Goal: Transaction & Acquisition: Purchase product/service

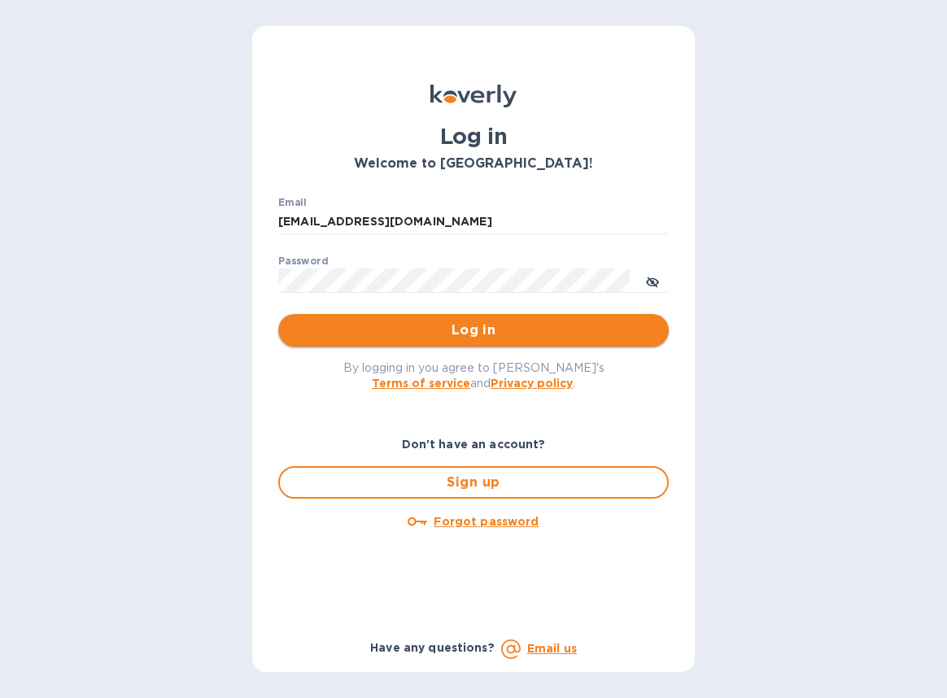
click at [462, 327] on span "Log in" at bounding box center [473, 331] width 365 height 20
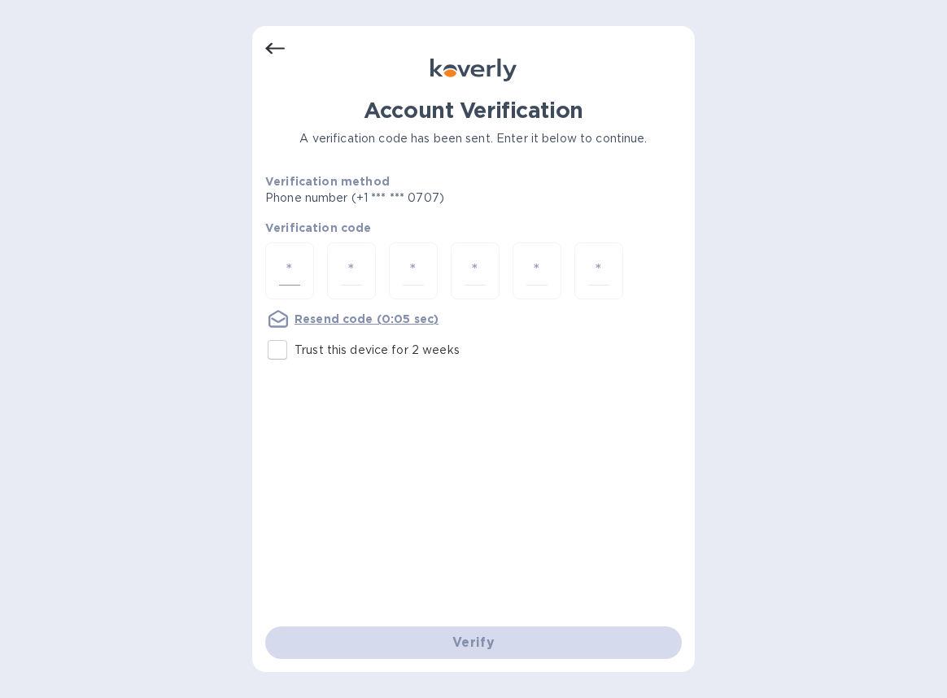
click at [299, 277] on input "number" at bounding box center [289, 271] width 21 height 30
type input "8"
type input "5"
type input "0"
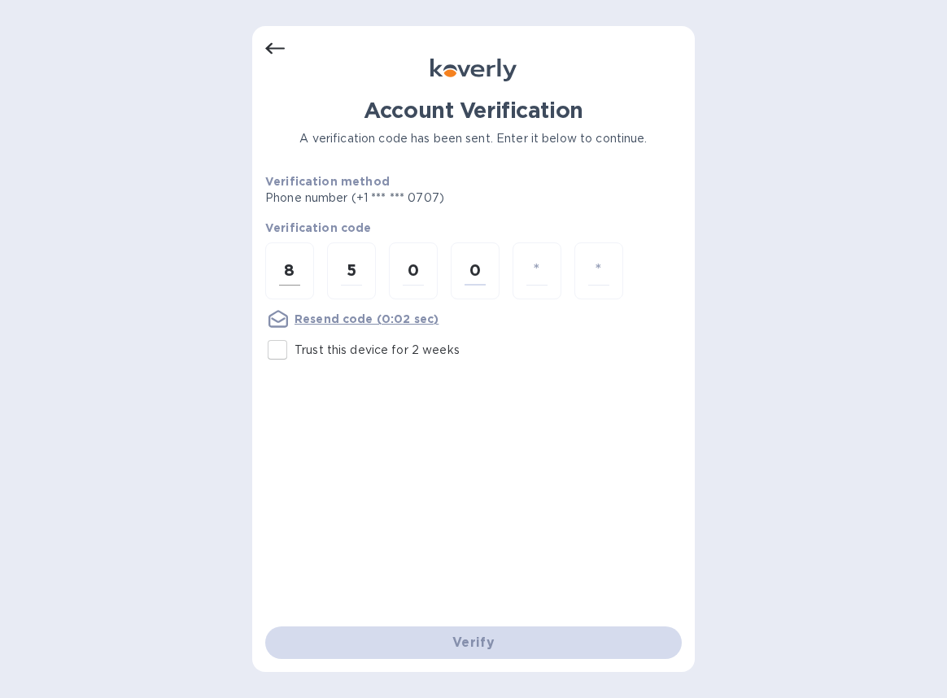
type input "4"
type input "0"
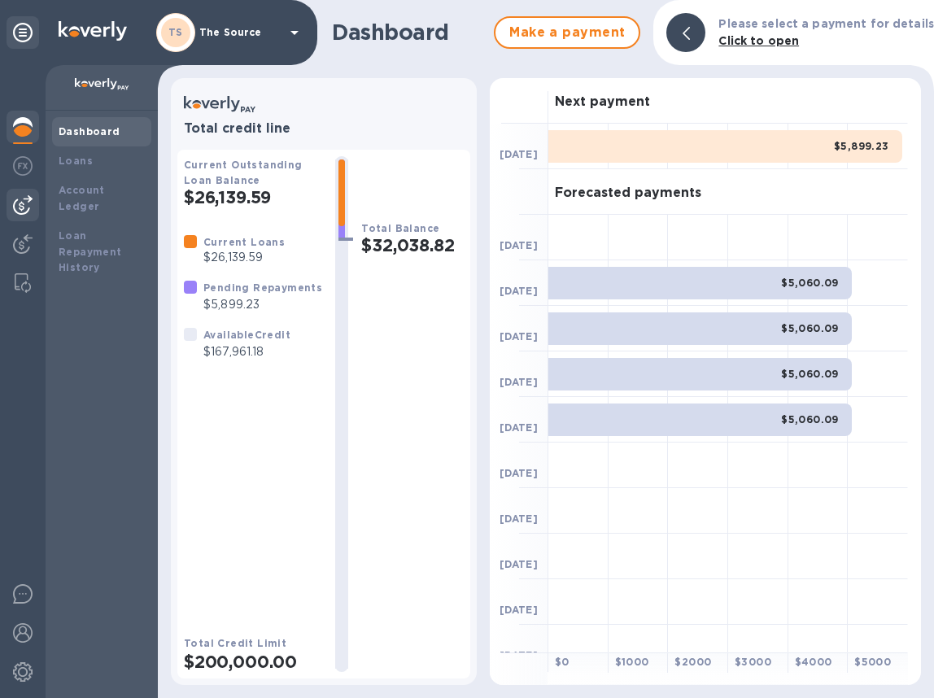
click at [20, 205] on img at bounding box center [23, 205] width 20 height 20
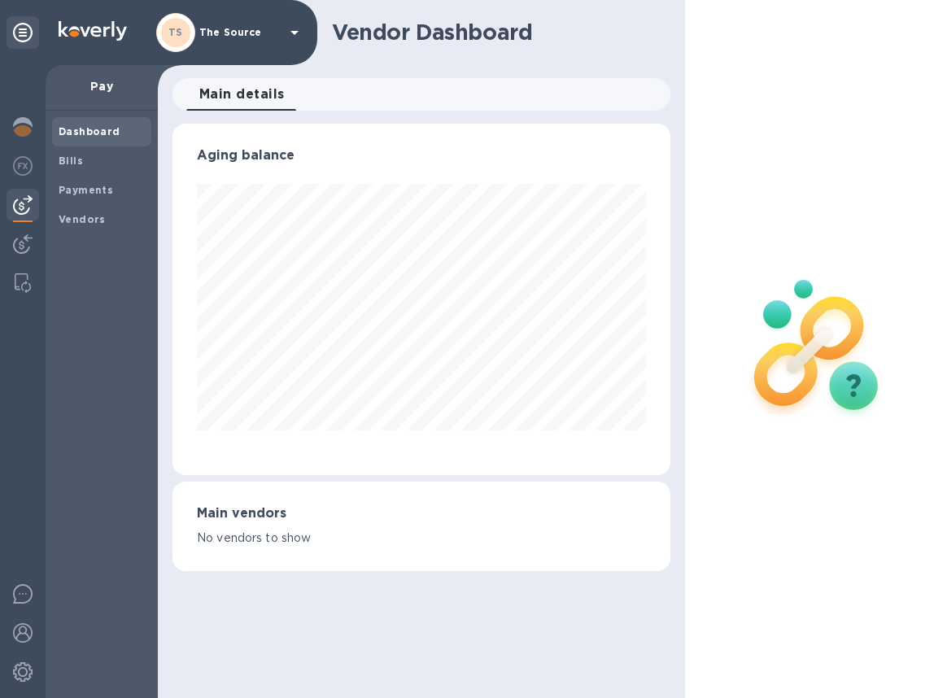
scroll to position [352, 498]
click at [78, 159] on b "Bills" at bounding box center [71, 161] width 24 height 12
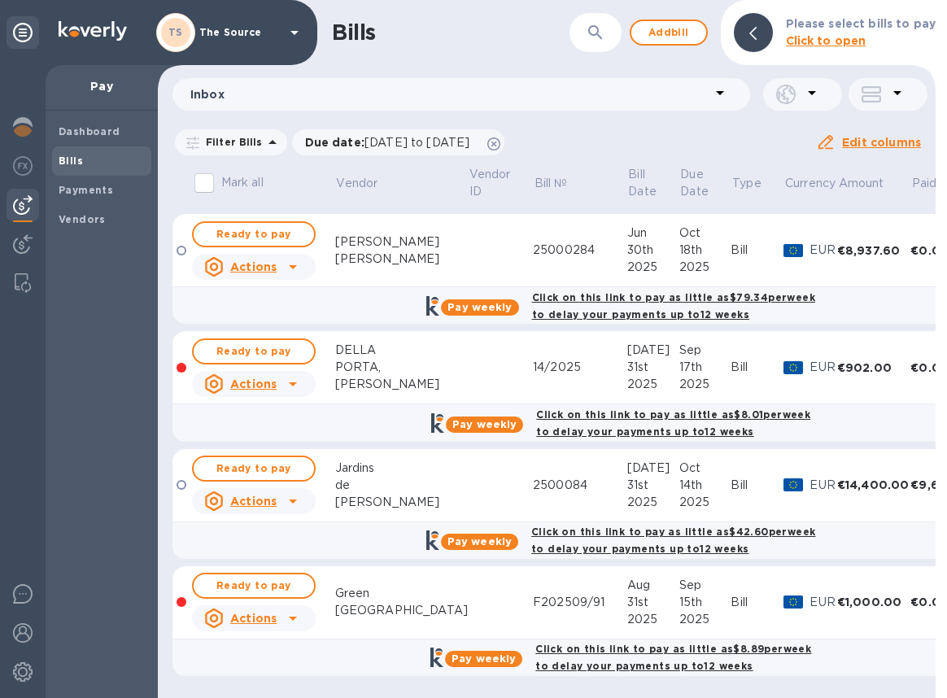
scroll to position [979, 0]
click at [500, 144] on icon at bounding box center [493, 144] width 13 height 13
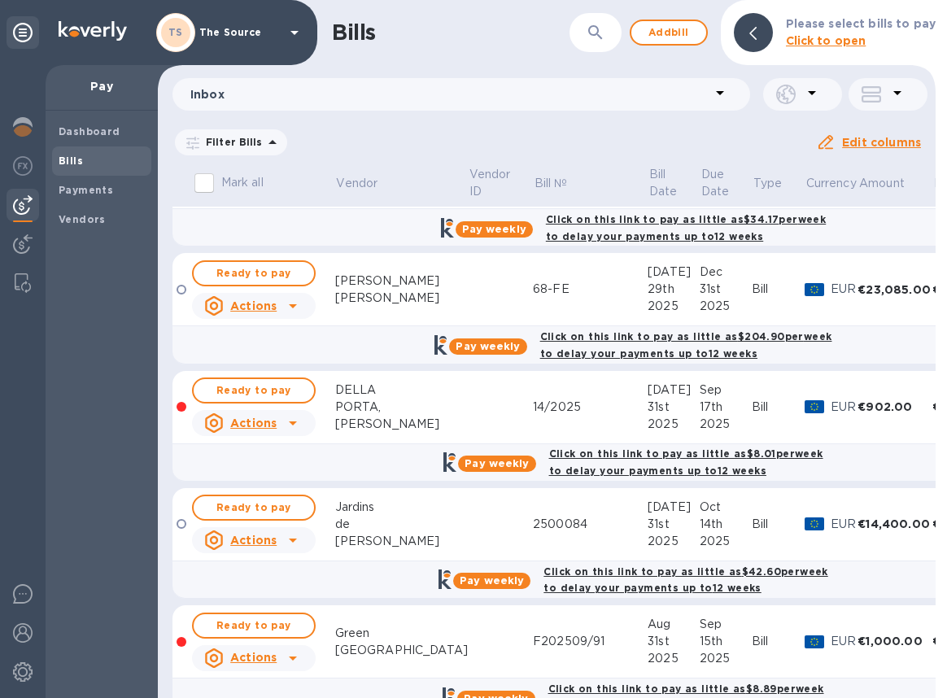
scroll to position [2432, 0]
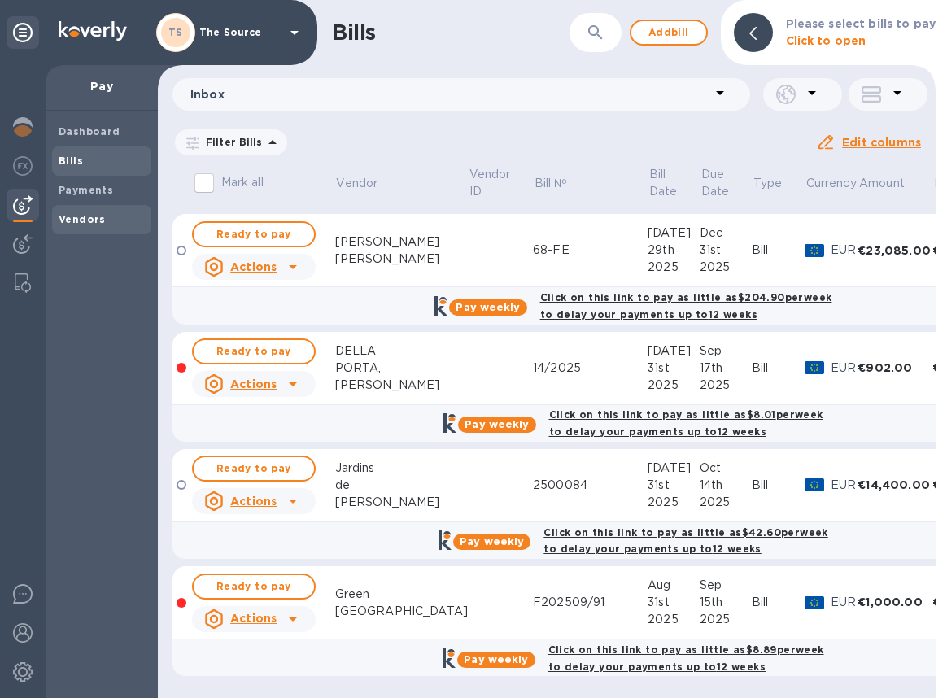
click at [78, 213] on b "Vendors" at bounding box center [82, 219] width 47 height 12
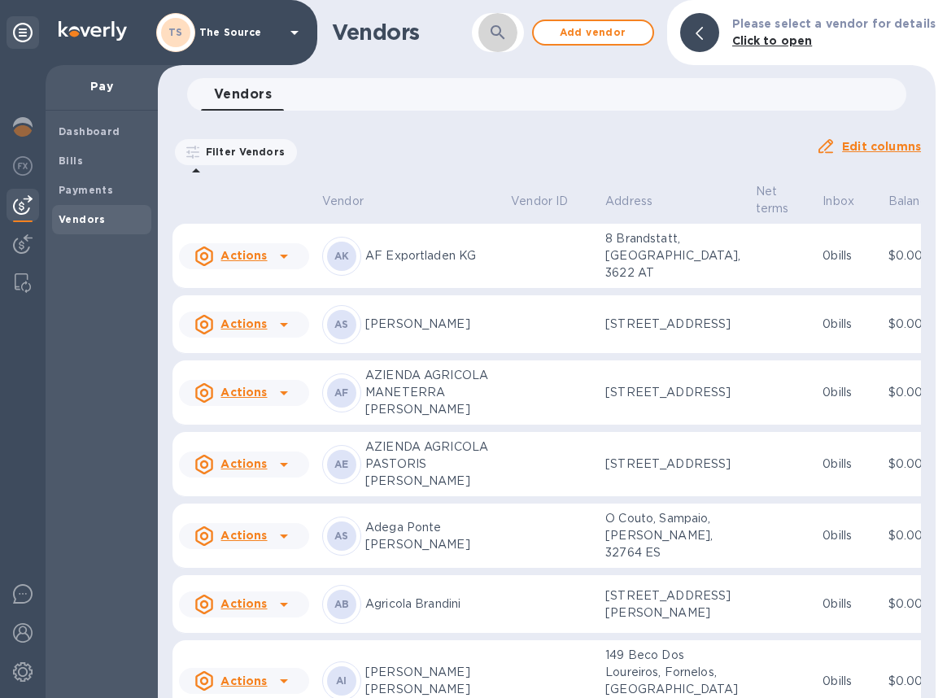
click at [494, 46] on button "button" at bounding box center [497, 32] width 39 height 39
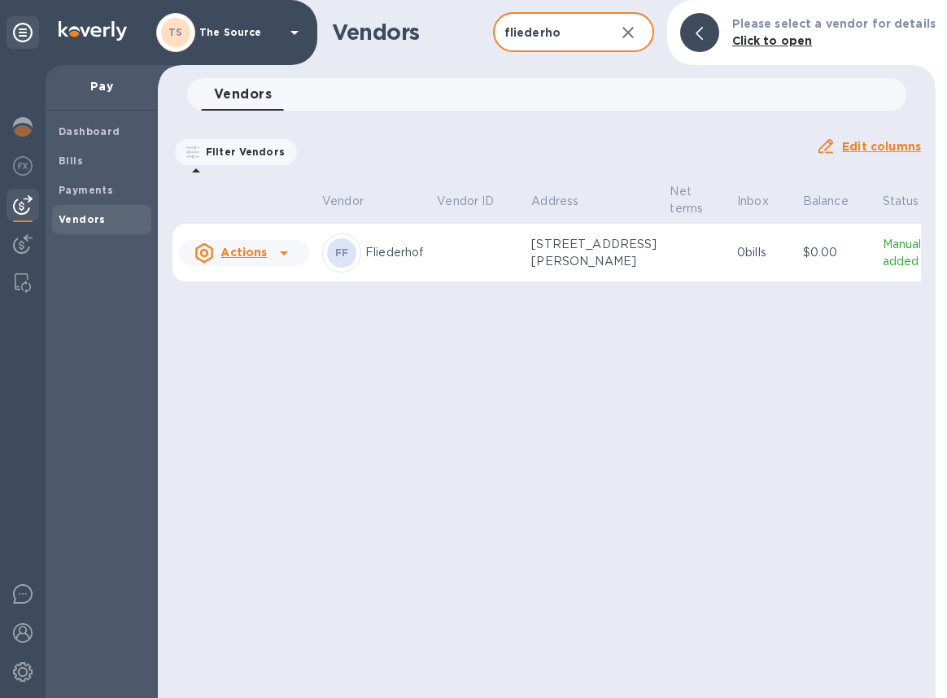
type input "fliederho"
click at [439, 277] on td at bounding box center [477, 253] width 94 height 59
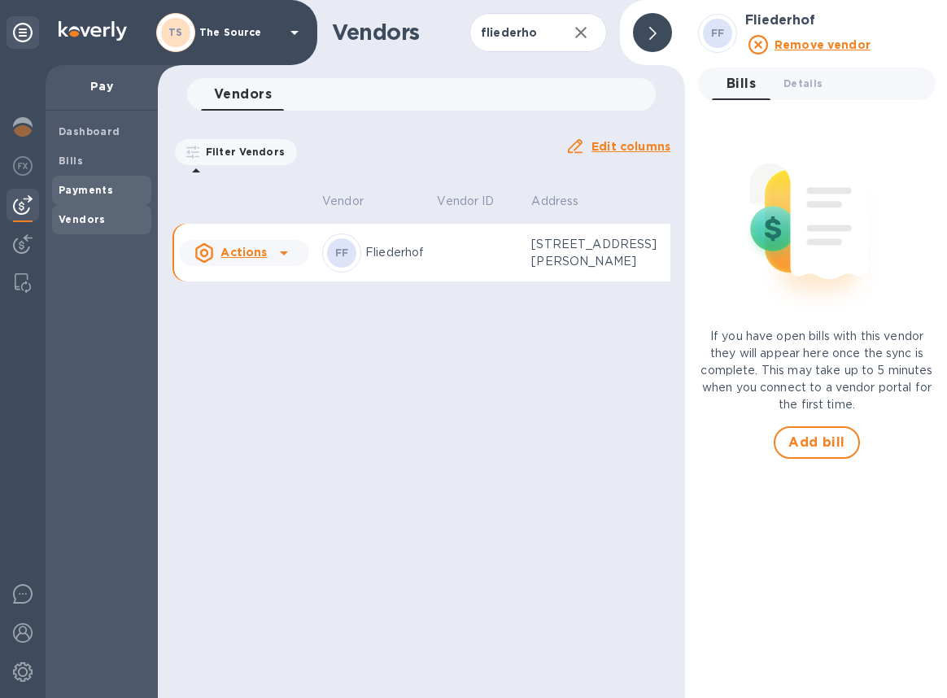
click at [80, 188] on b "Payments" at bounding box center [86, 190] width 55 height 12
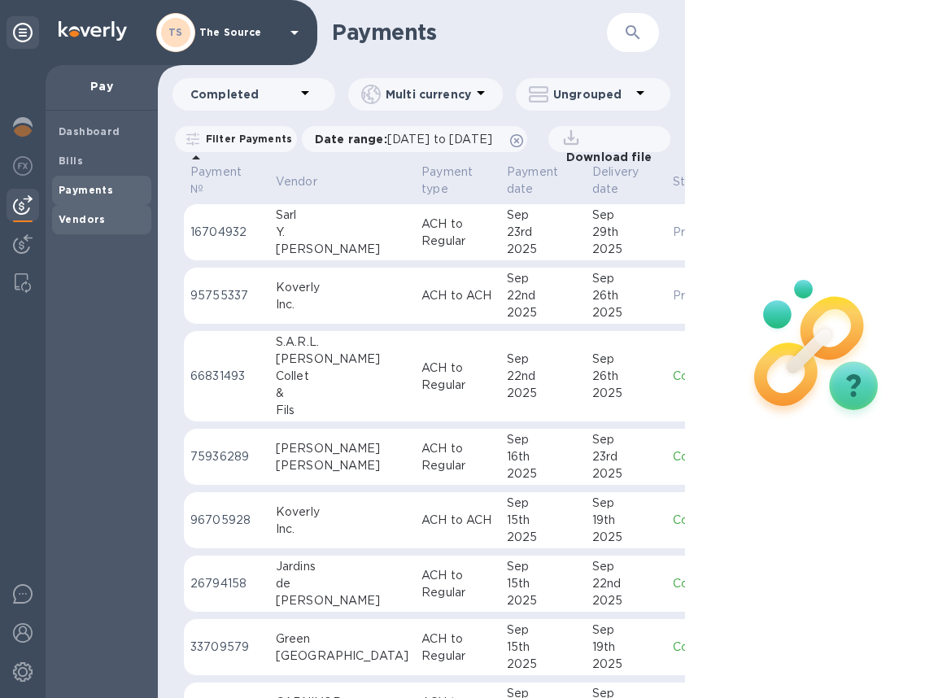
click at [68, 223] on b "Vendors" at bounding box center [82, 219] width 47 height 12
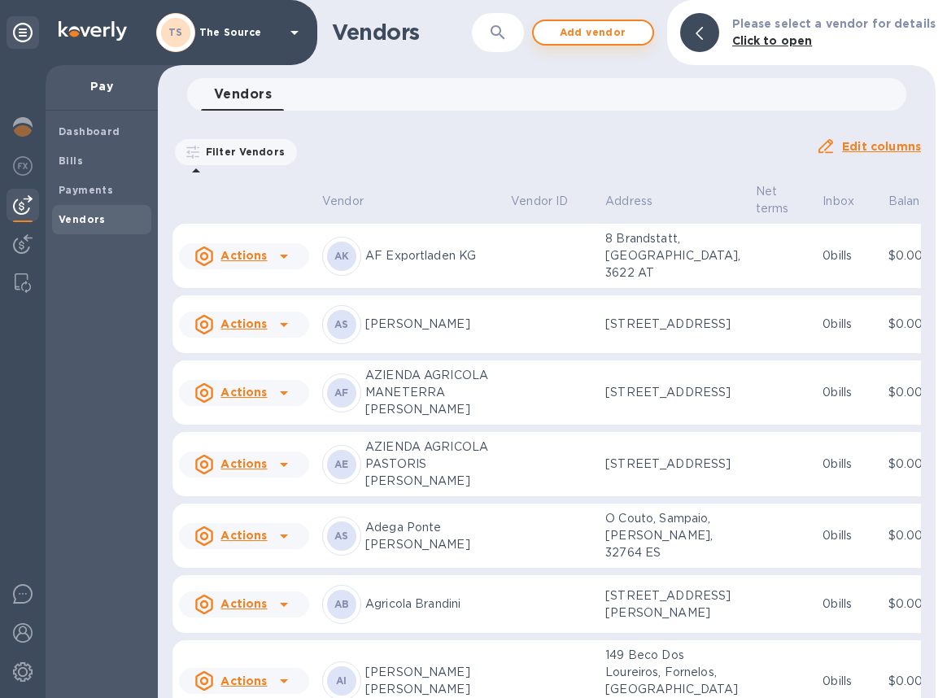
click at [553, 31] on button "Add vendor" at bounding box center [593, 33] width 122 height 26
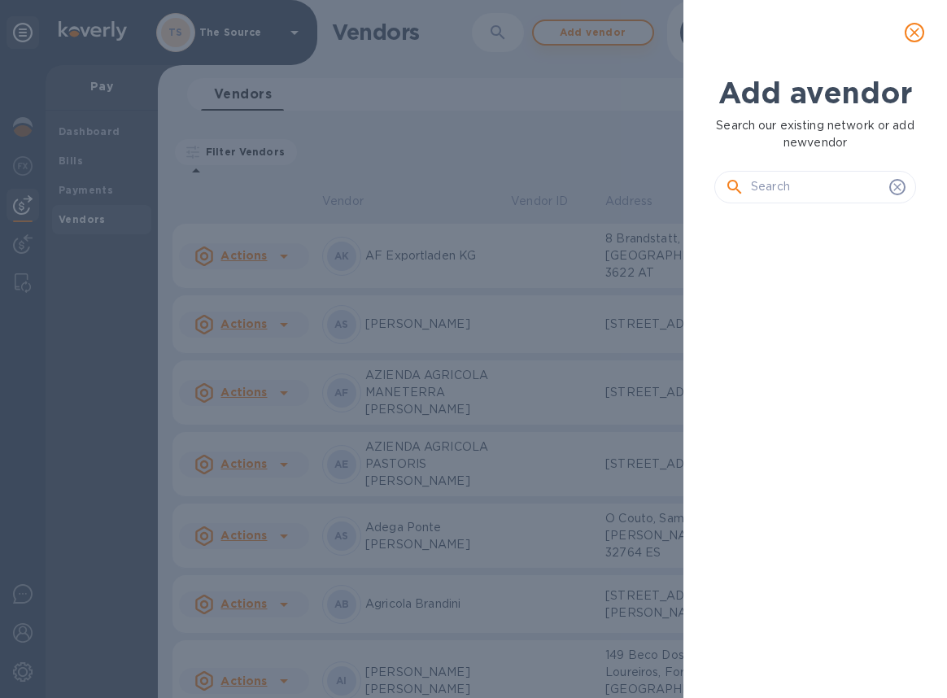
scroll to position [426, 208]
click at [918, 34] on icon "close" at bounding box center [914, 32] width 16 height 16
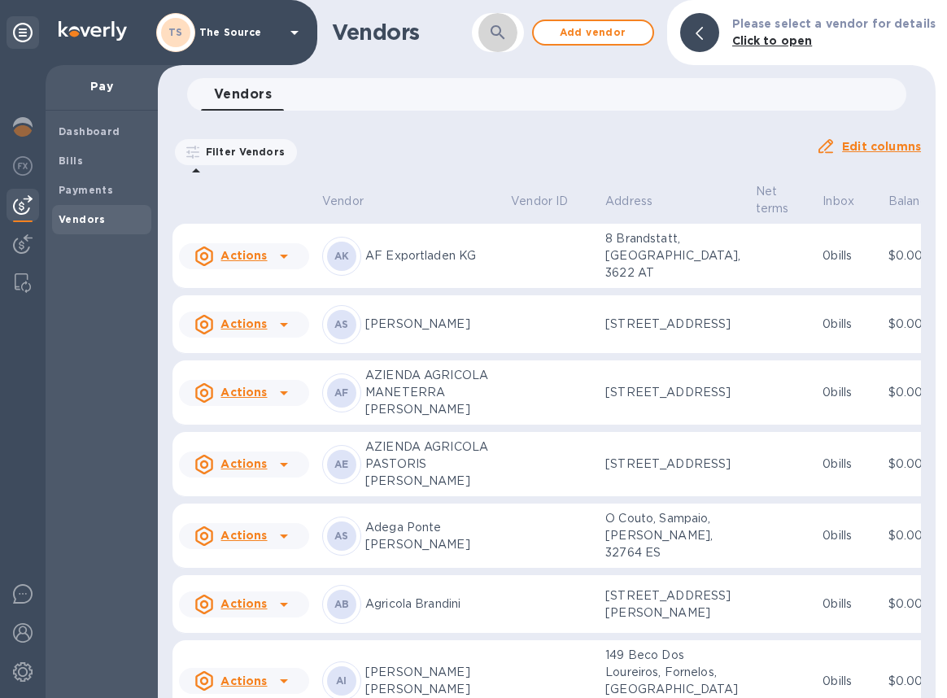
click at [508, 42] on button "button" at bounding box center [497, 32] width 39 height 39
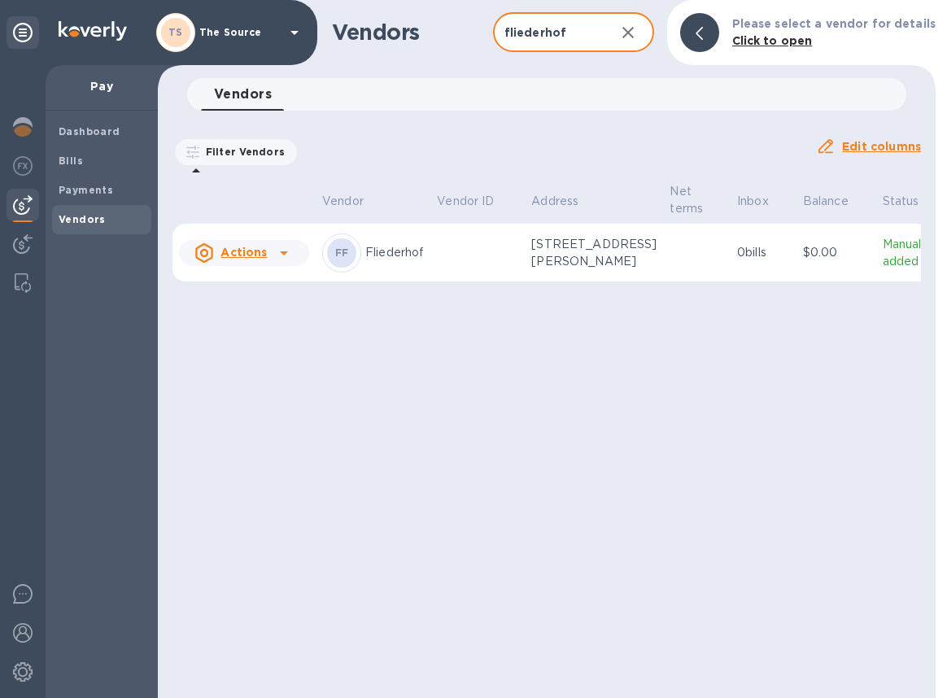
type input "fliederhof"
click at [445, 260] on td at bounding box center [477, 253] width 94 height 59
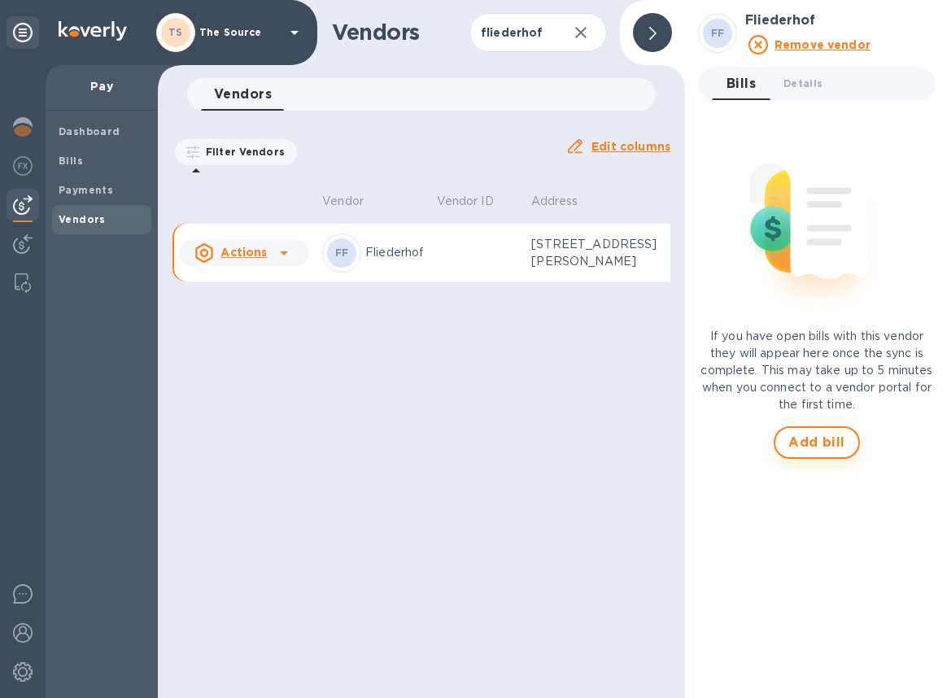
click at [810, 428] on button "Add bill" at bounding box center [817, 442] width 86 height 33
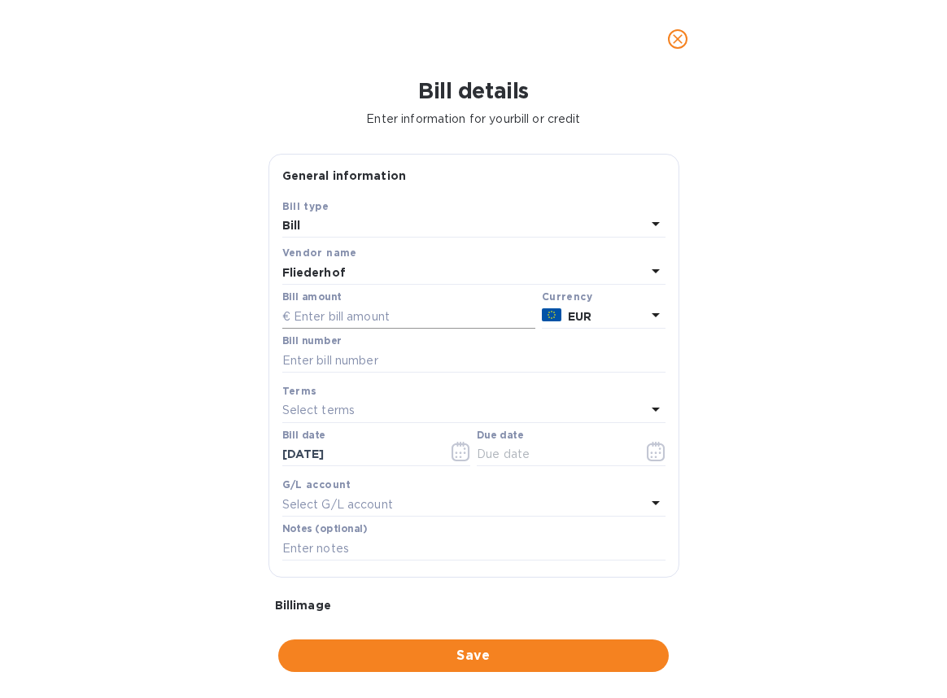
click at [386, 312] on input "text" at bounding box center [408, 316] width 253 height 24
type input "6,144.60"
click at [304, 365] on input "text" at bounding box center [473, 360] width 383 height 24
paste input "69/2025"
type input "69/2025"
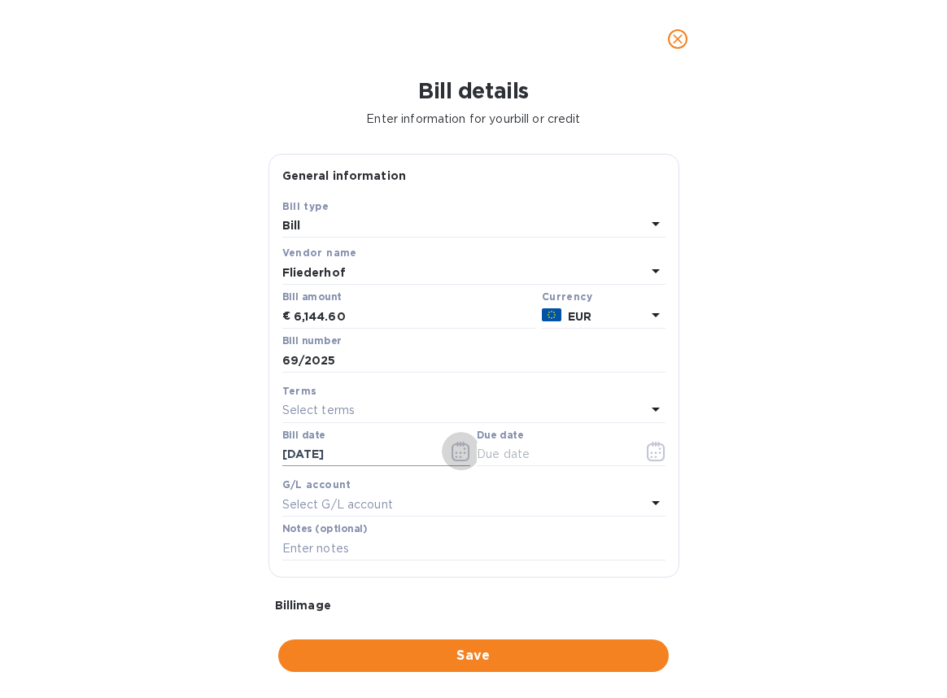
click at [460, 449] on icon "button" at bounding box center [461, 452] width 19 height 20
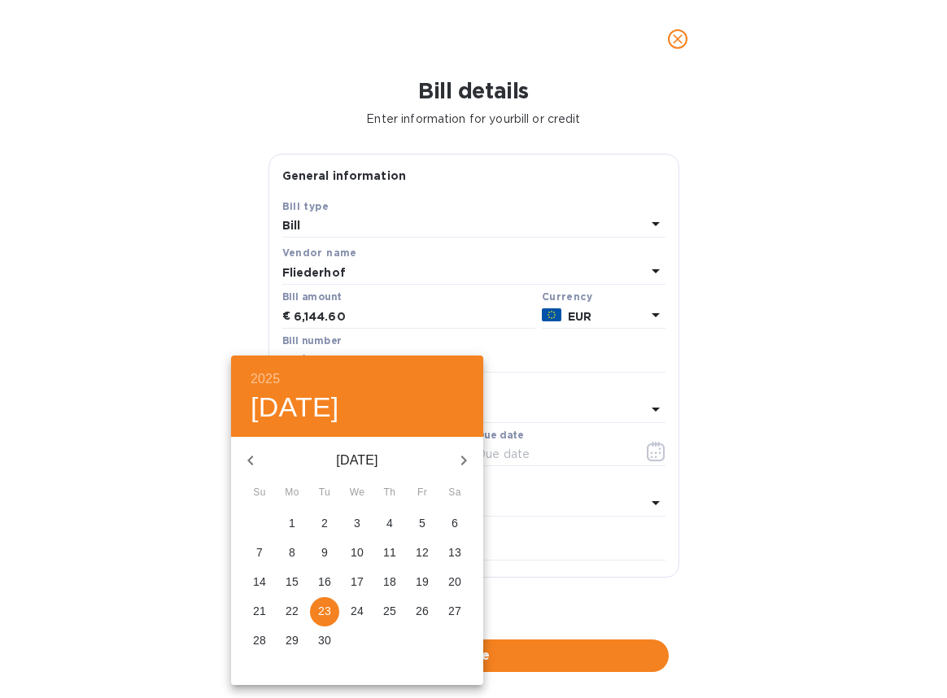
click at [253, 463] on icon "button" at bounding box center [251, 461] width 20 height 20
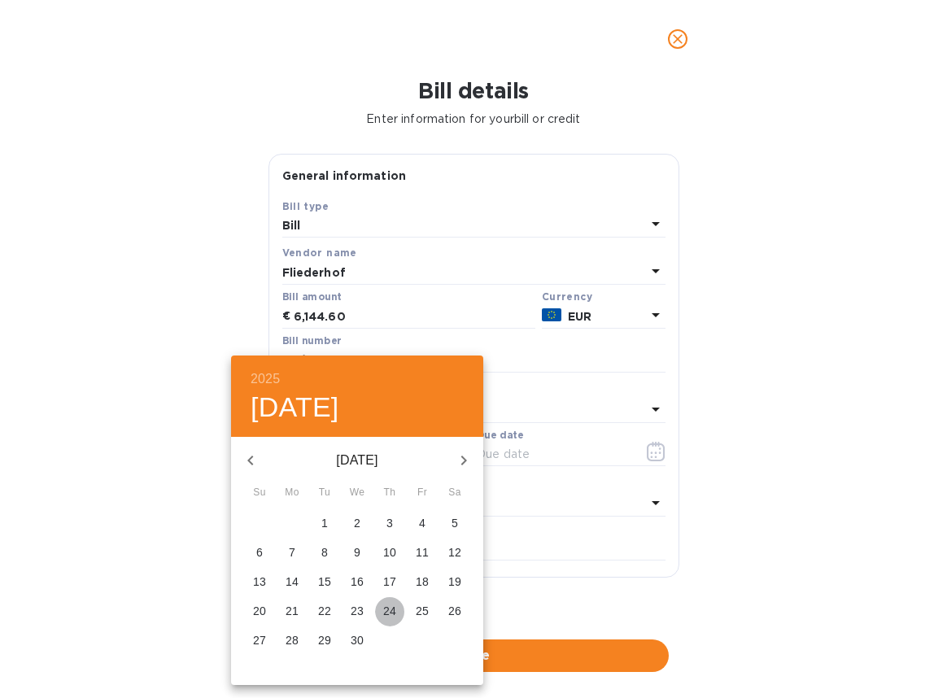
click at [393, 611] on p "24" at bounding box center [389, 611] width 13 height 16
type input "[DATE]"
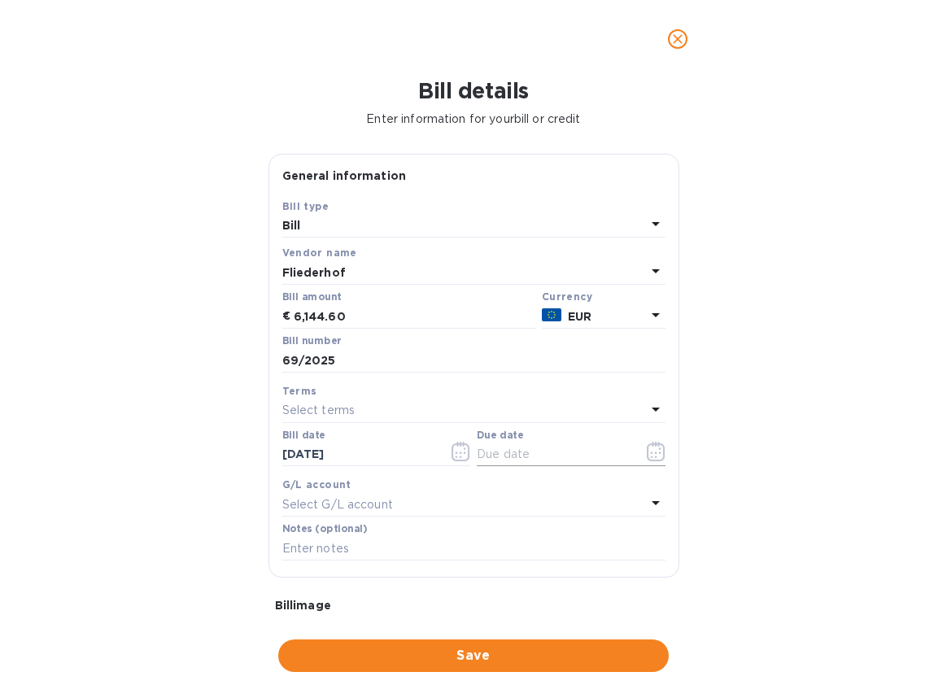
click at [647, 453] on icon "button" at bounding box center [656, 452] width 19 height 20
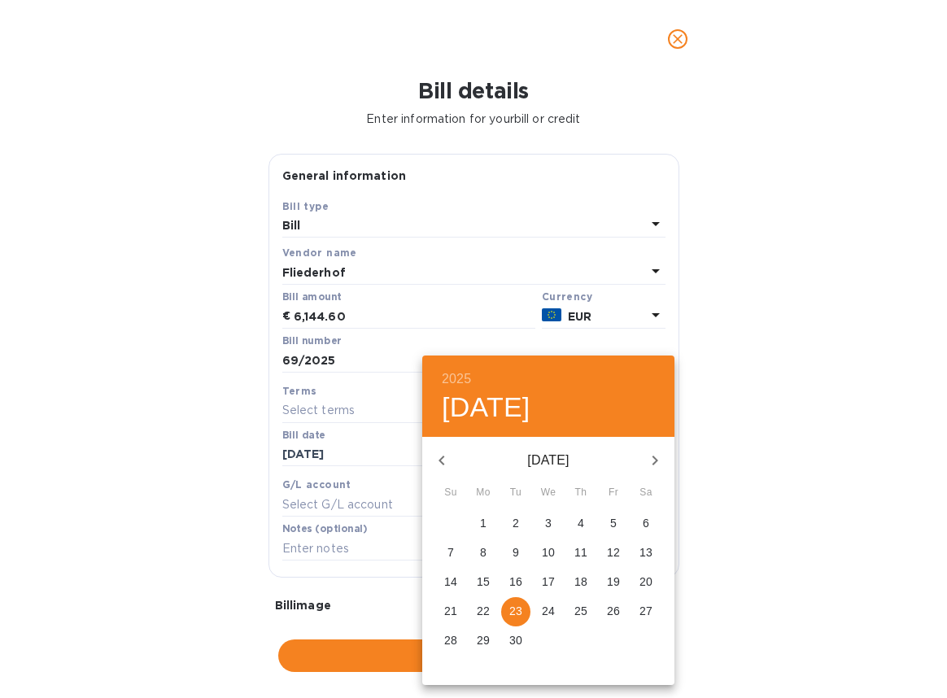
click at [439, 465] on icon "button" at bounding box center [442, 461] width 20 height 20
click at [434, 460] on icon "button" at bounding box center [442, 461] width 20 height 20
click at [477, 606] on p "23" at bounding box center [483, 611] width 13 height 16
type input "[DATE]"
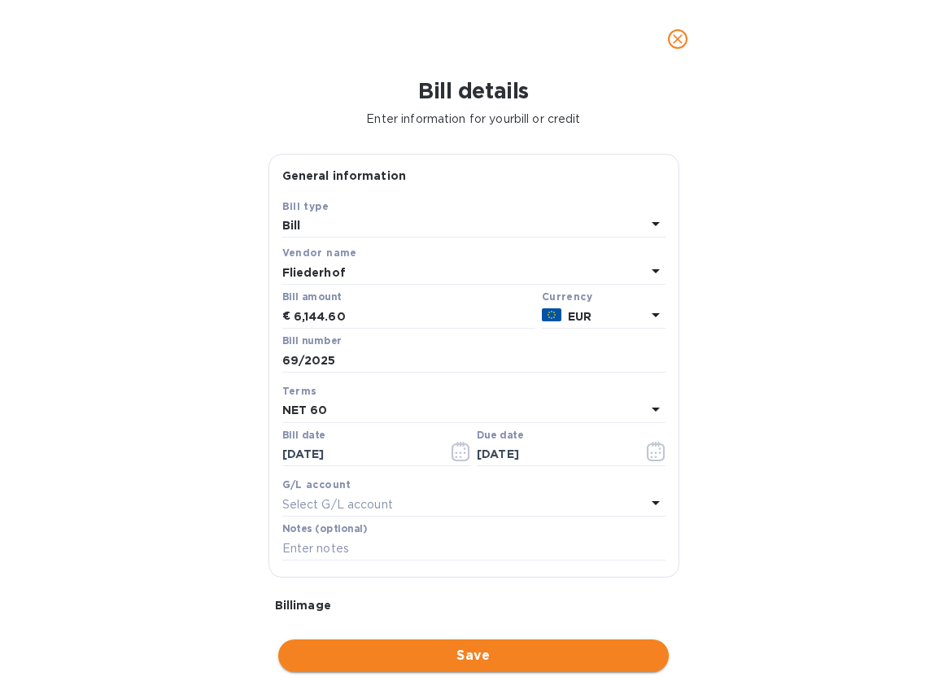
click at [448, 655] on span "Save" at bounding box center [473, 656] width 365 height 20
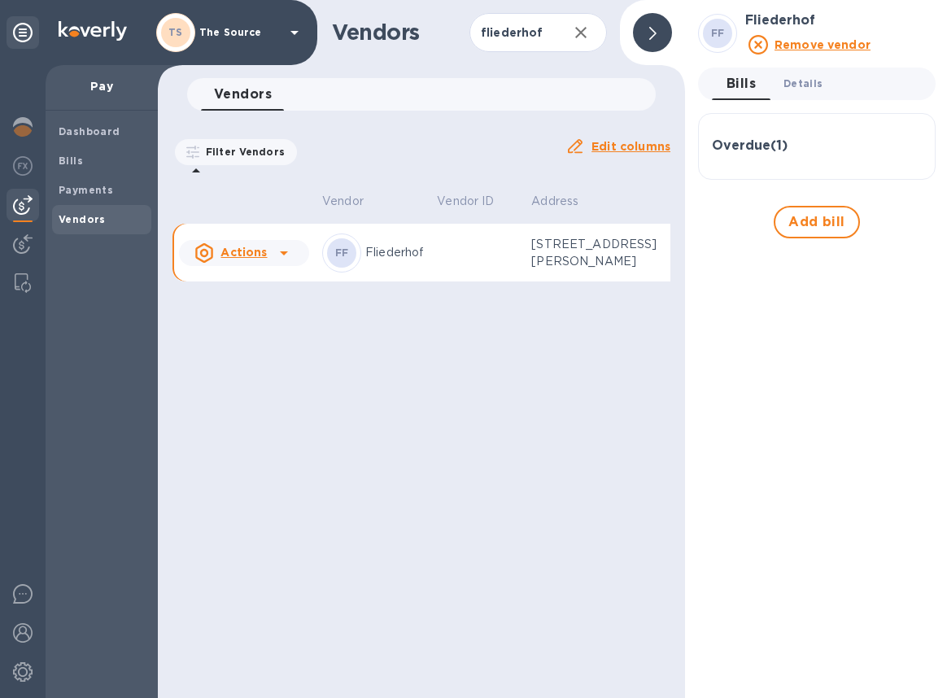
click at [821, 88] on button "Details 0" at bounding box center [803, 84] width 65 height 33
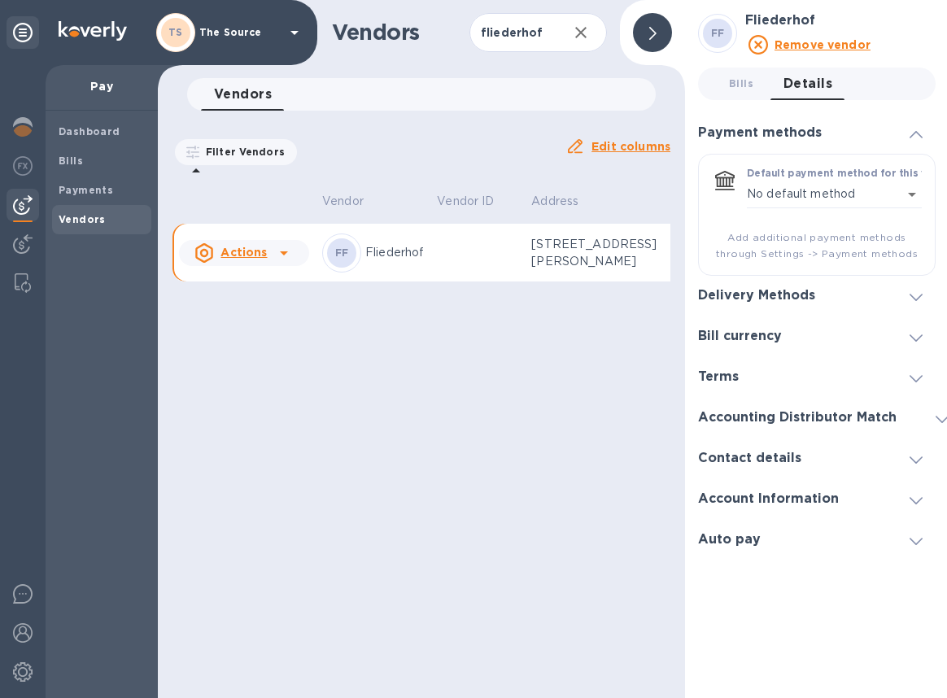
click at [917, 382] on icon at bounding box center [916, 378] width 13 height 7
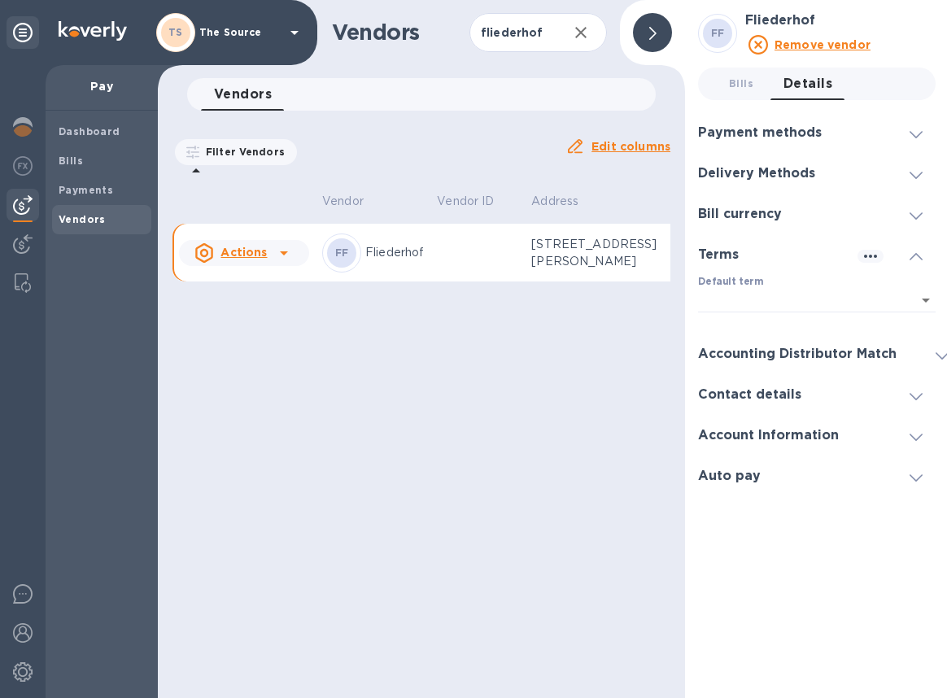
click at [915, 263] on span at bounding box center [916, 255] width 13 height 15
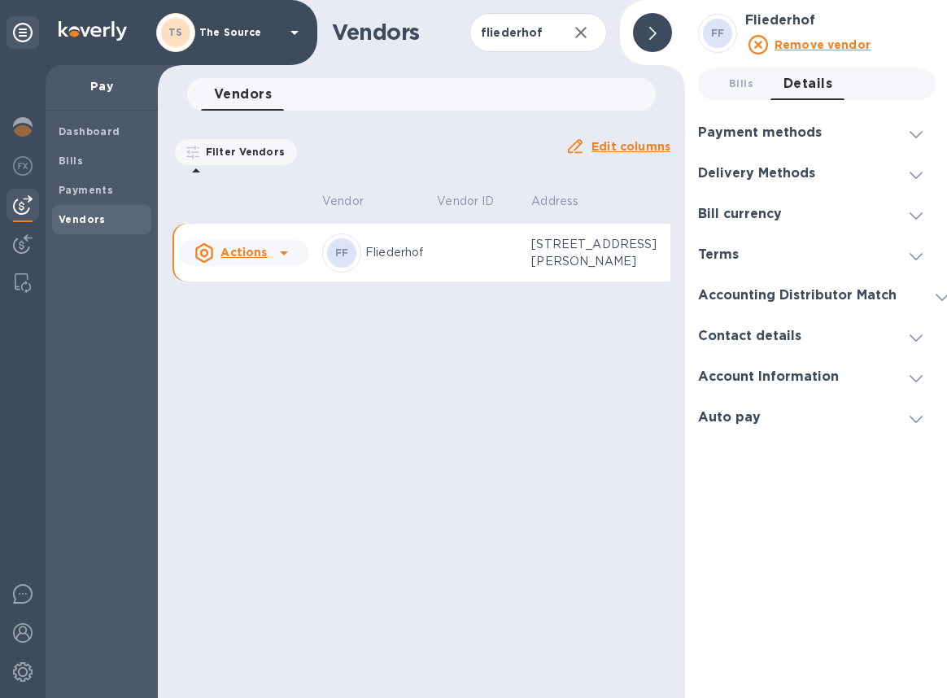
click at [936, 295] on icon at bounding box center [942, 297] width 13 height 7
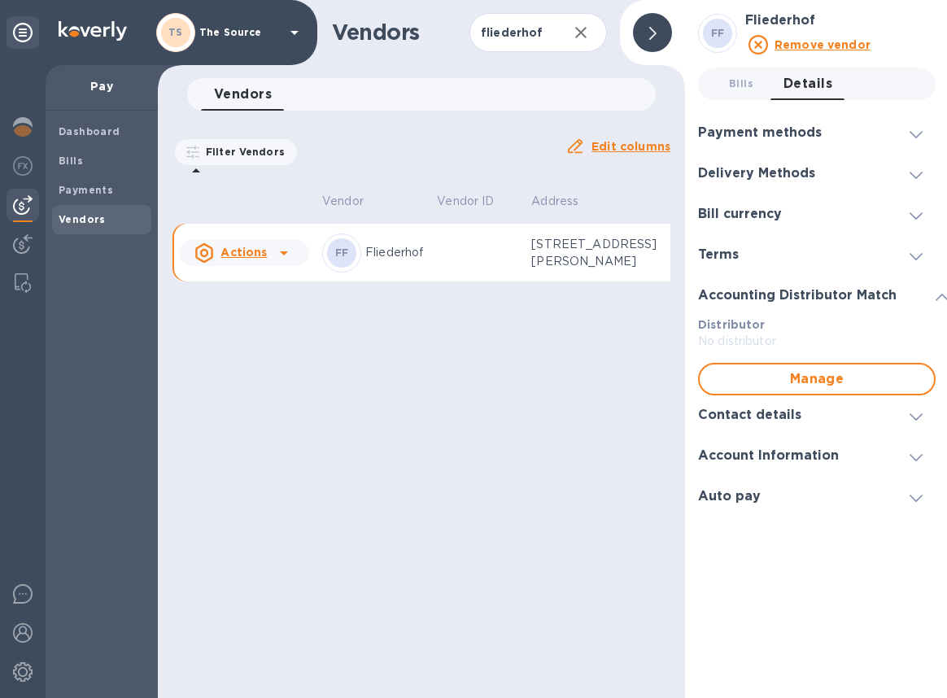
click at [936, 295] on icon at bounding box center [942, 297] width 13 height 7
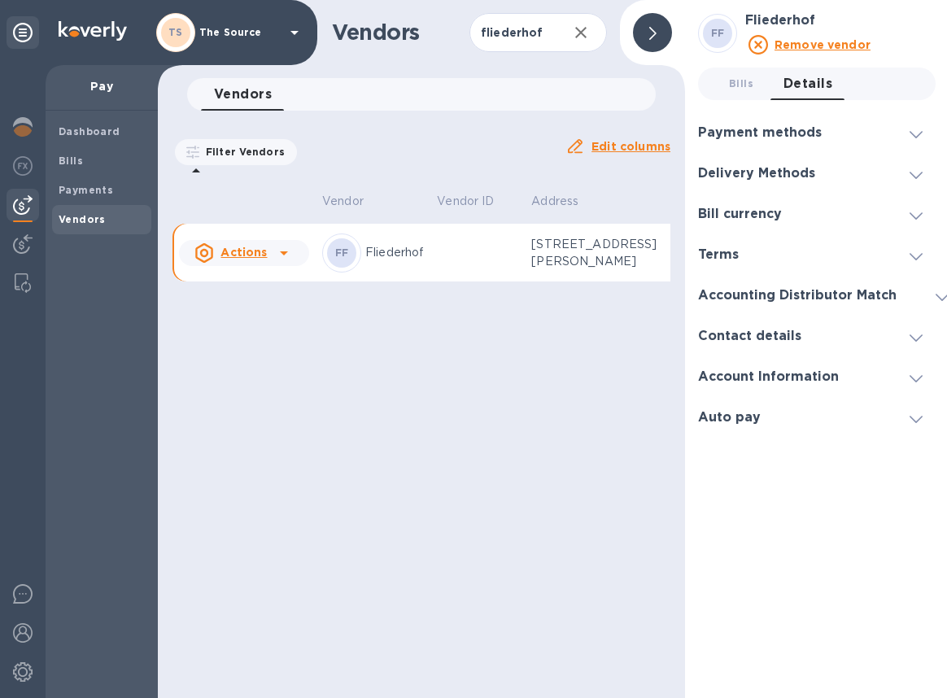
click at [923, 334] on div at bounding box center [916, 336] width 39 height 16
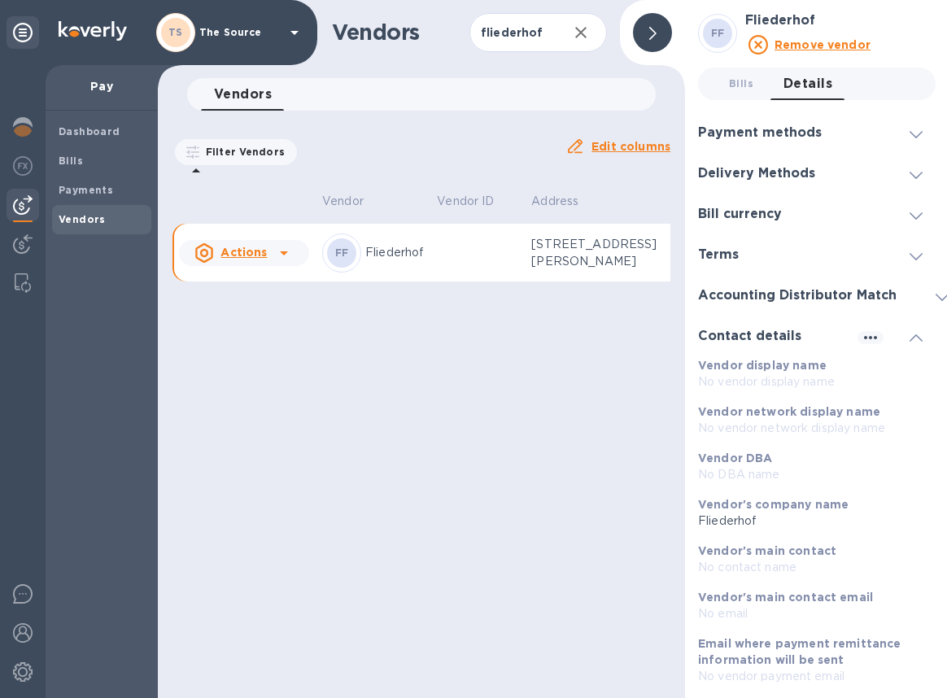
click at [923, 334] on div at bounding box center [916, 336] width 39 height 16
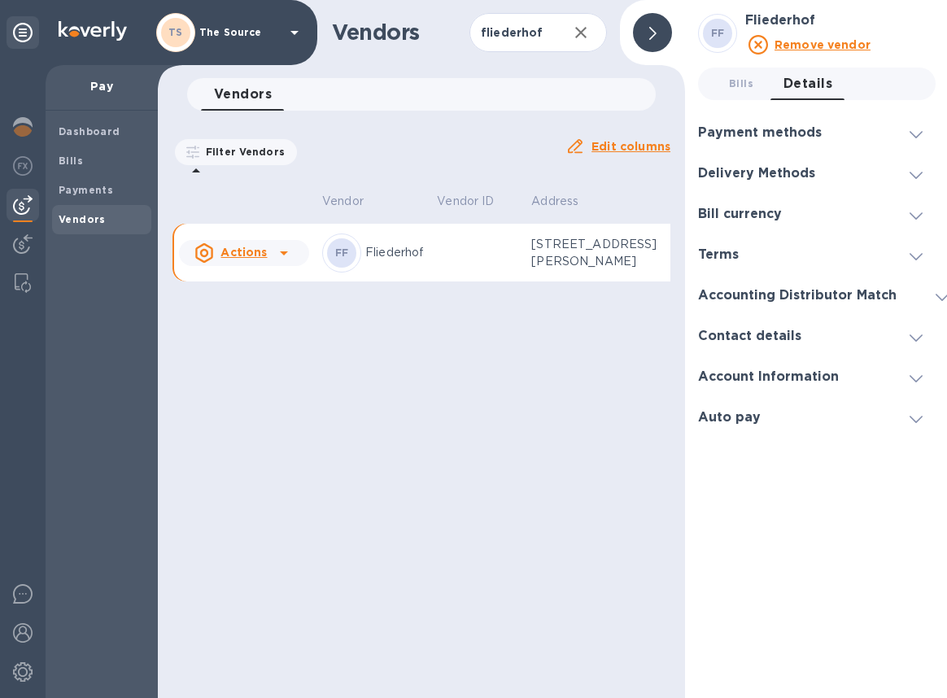
click at [912, 377] on icon at bounding box center [916, 378] width 13 height 7
click at [912, 146] on div "Payment methods" at bounding box center [817, 133] width 238 height 41
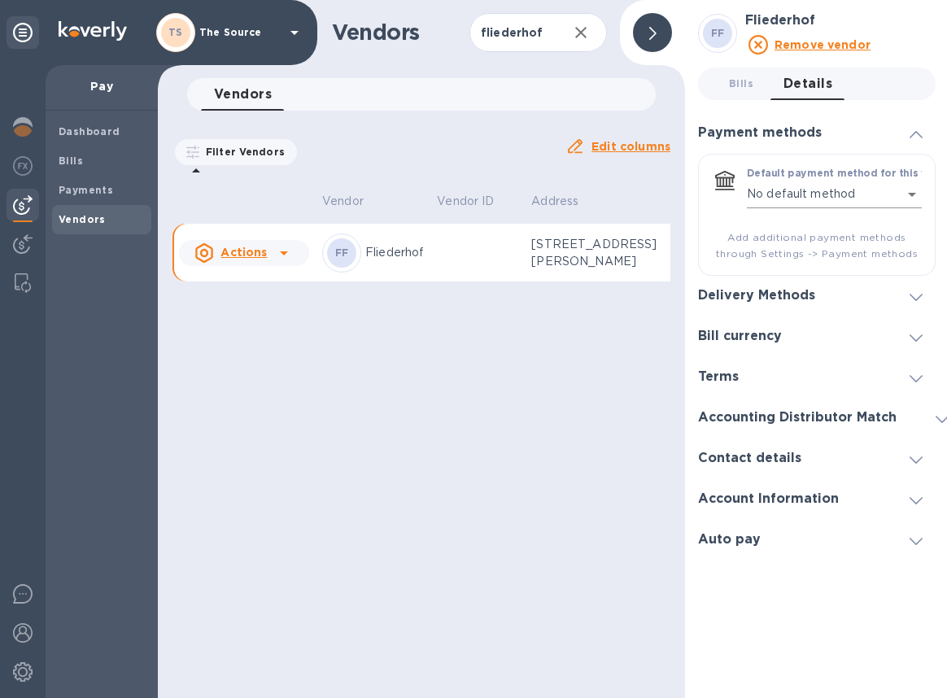
click at [906, 194] on body "TS The Source Pay Dashboard Bills Payments Vendors Vendors fliederhof ​ Add ven…" at bounding box center [473, 349] width 947 height 698
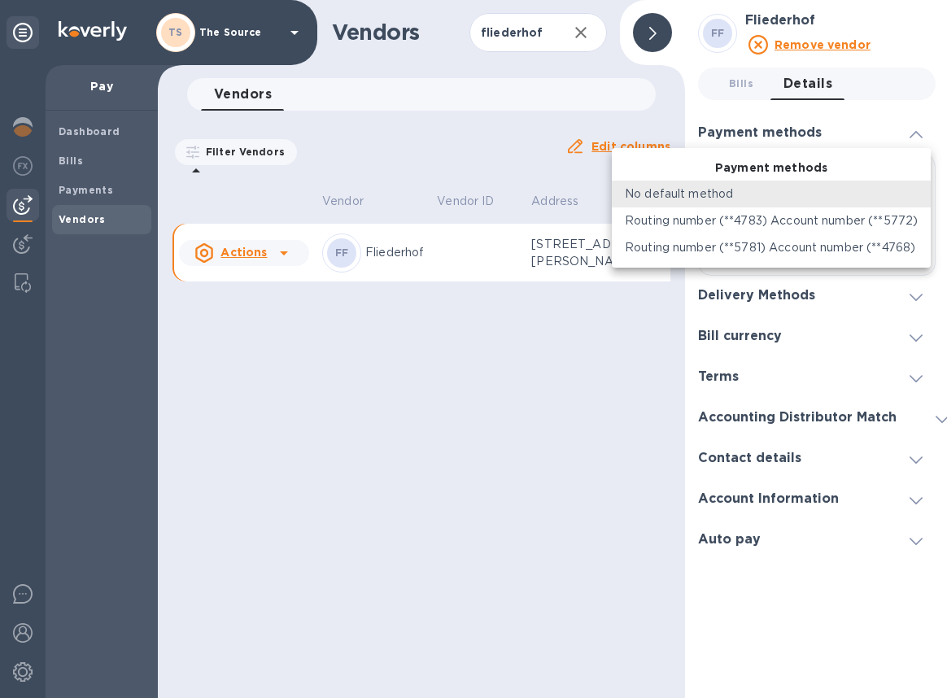
click at [895, 238] on li "Routing number (**5781) Account number (**4768)" at bounding box center [771, 247] width 319 height 27
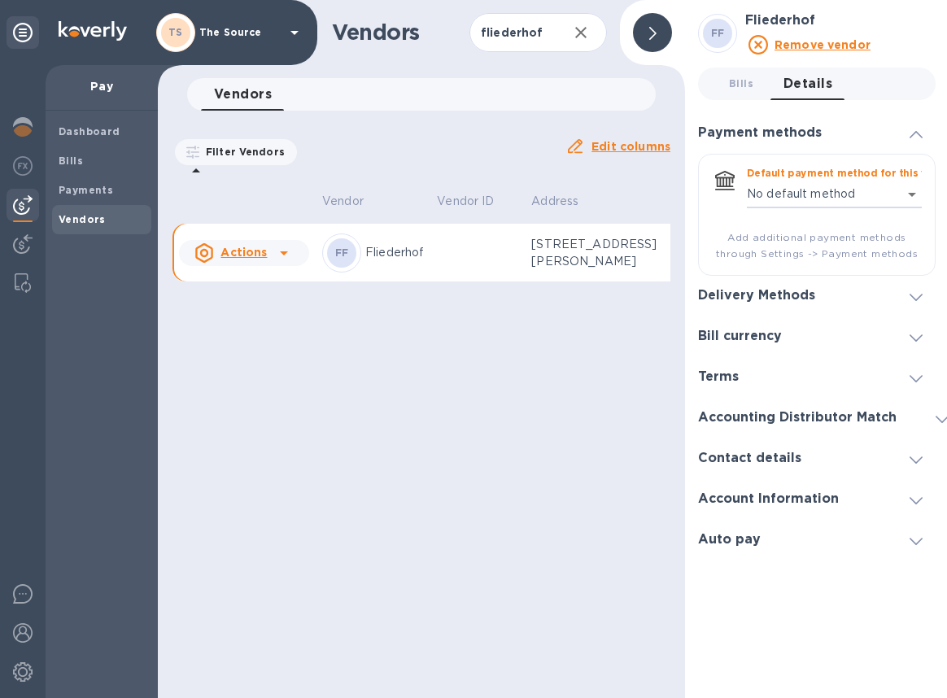
type input "919647248466016504158981149500016"
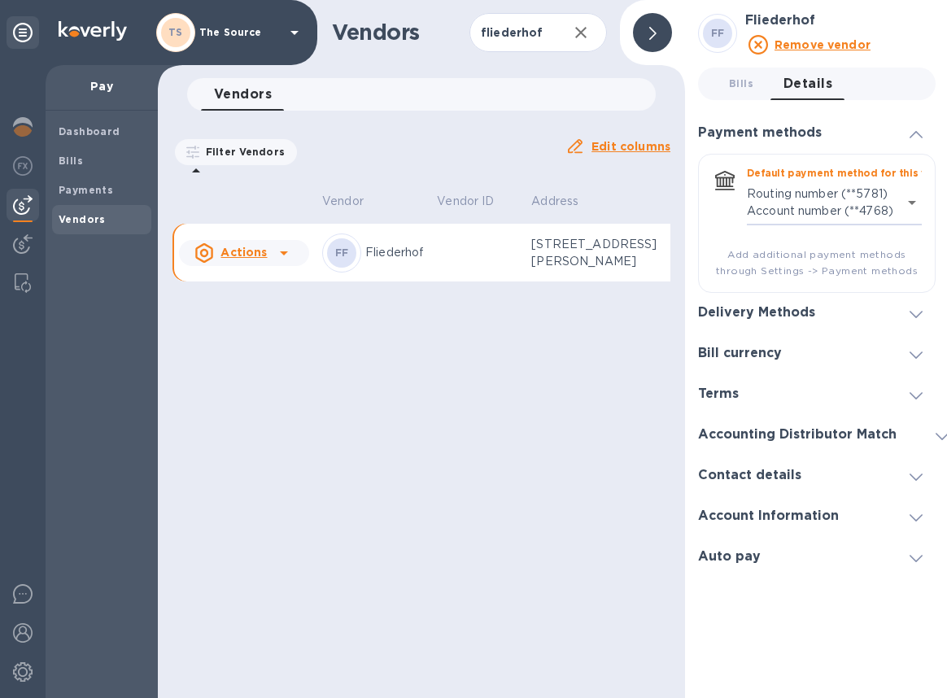
click at [876, 349] on div "Bill currency" at bounding box center [817, 354] width 238 height 41
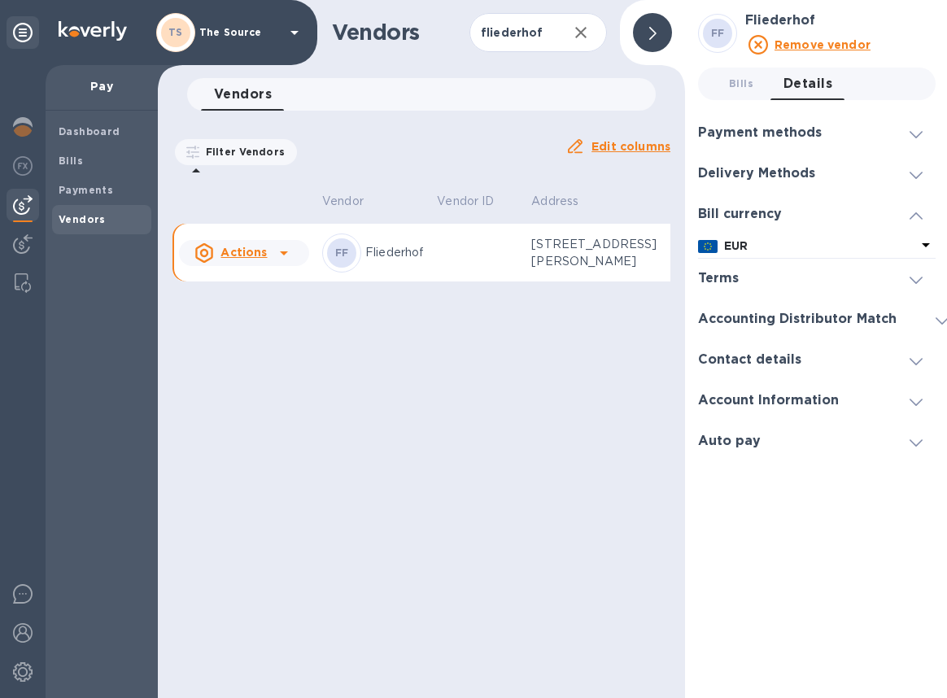
click at [925, 282] on div at bounding box center [916, 278] width 39 height 16
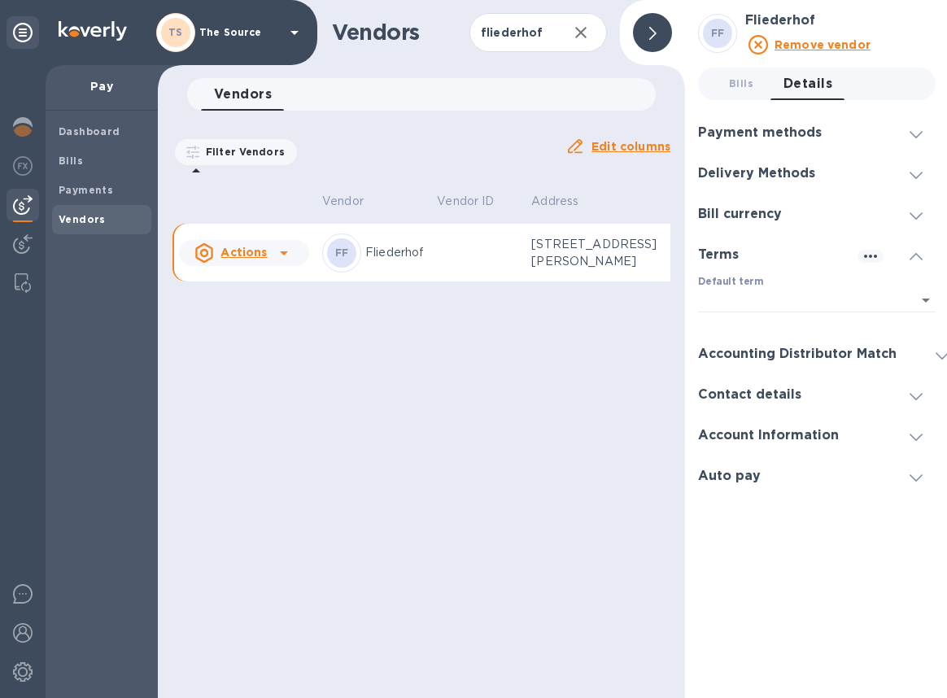
click at [923, 355] on div at bounding box center [942, 354] width 39 height 16
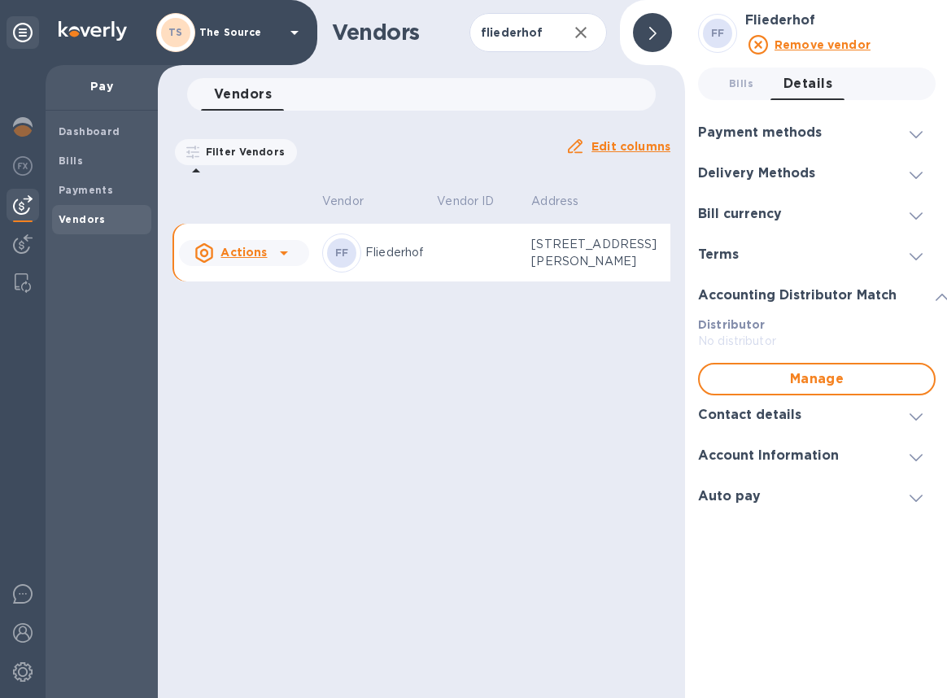
click at [918, 411] on span at bounding box center [916, 415] width 13 height 15
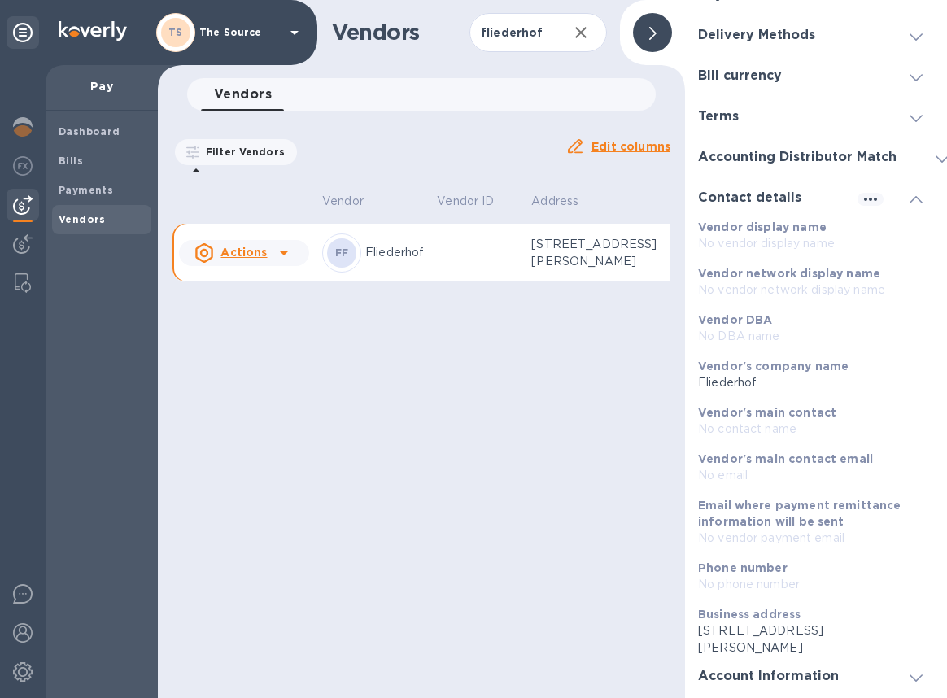
scroll to position [195, 0]
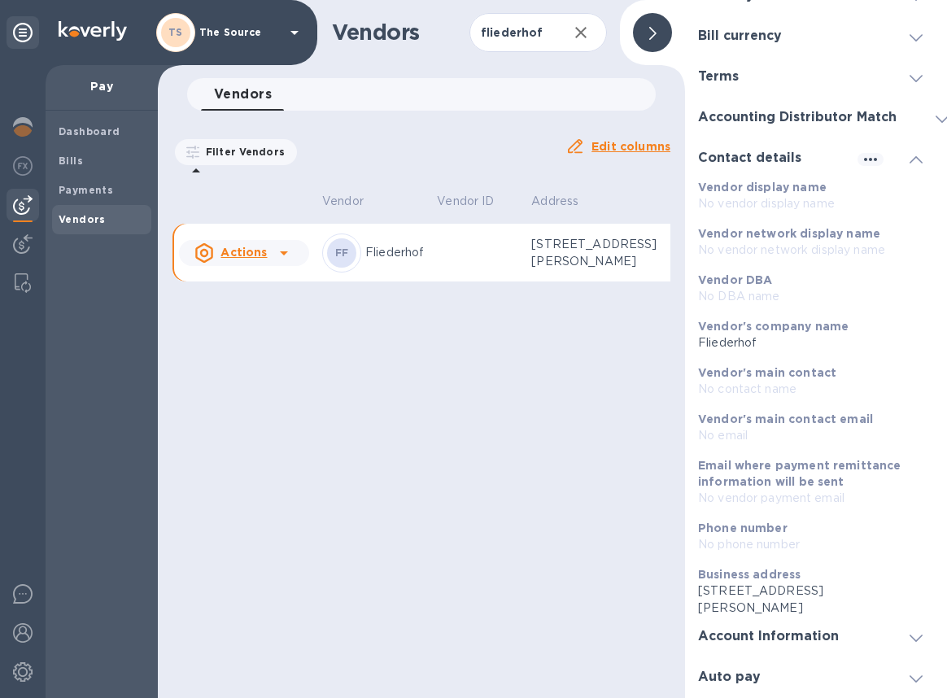
click at [910, 631] on span at bounding box center [916, 637] width 13 height 15
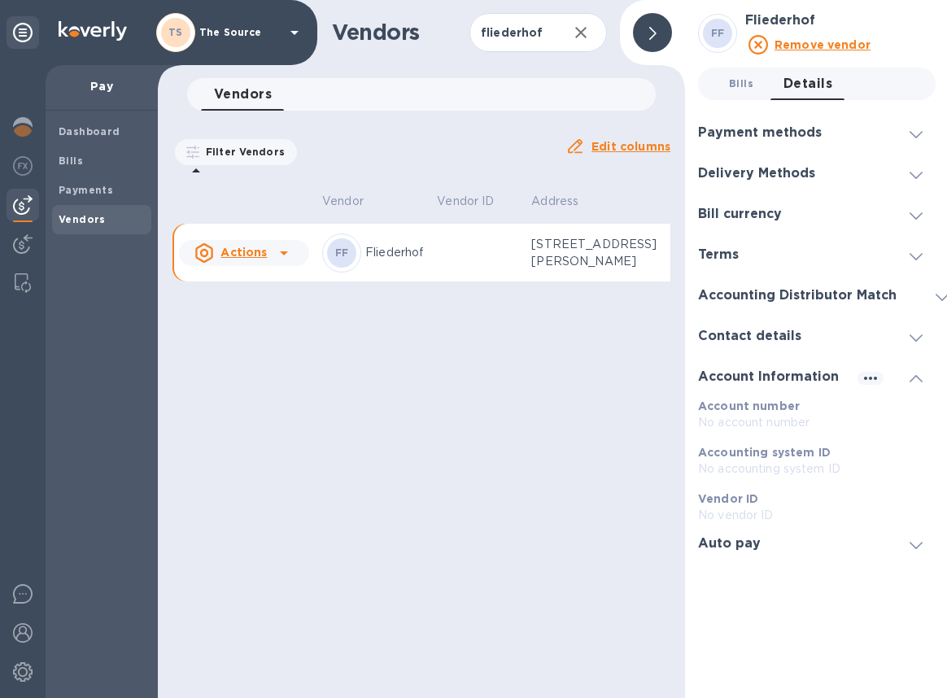
click at [745, 85] on span "Bills 0" at bounding box center [741, 83] width 24 height 17
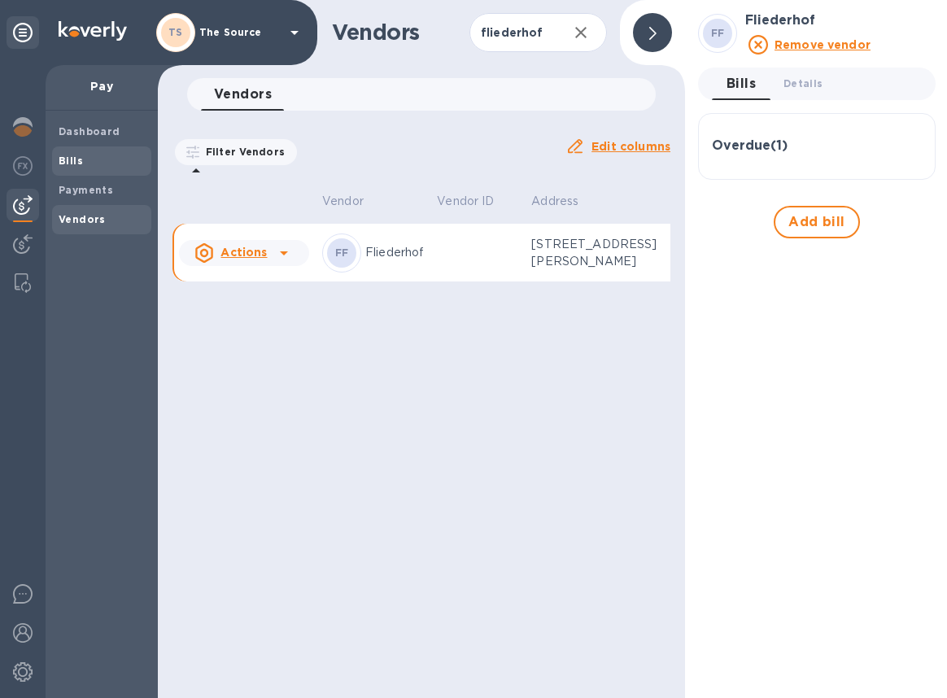
click at [98, 159] on span "Bills" at bounding box center [102, 161] width 86 height 16
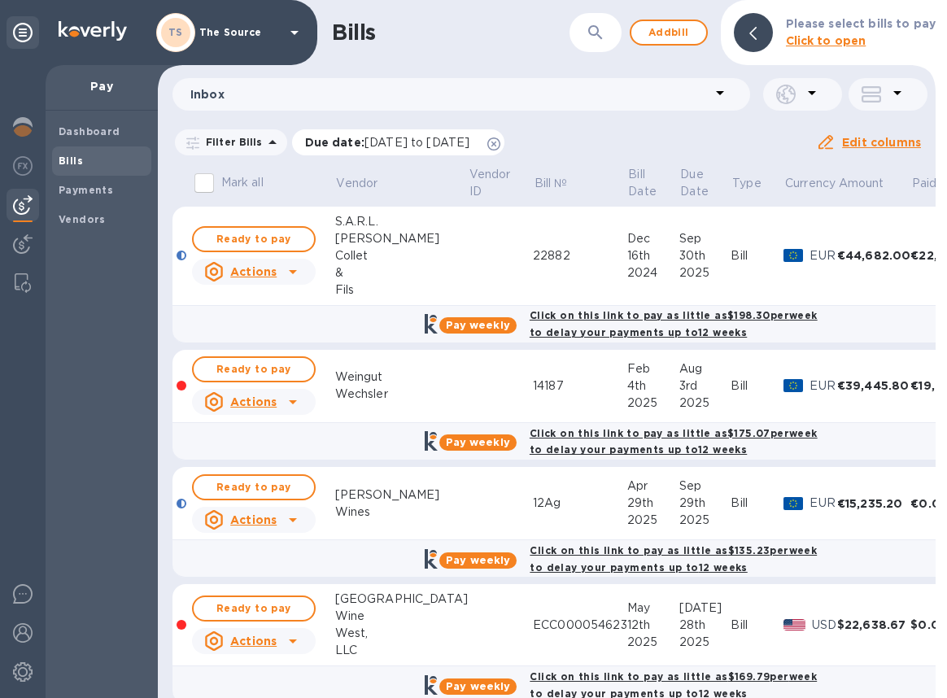
click at [500, 142] on icon at bounding box center [493, 144] width 13 height 13
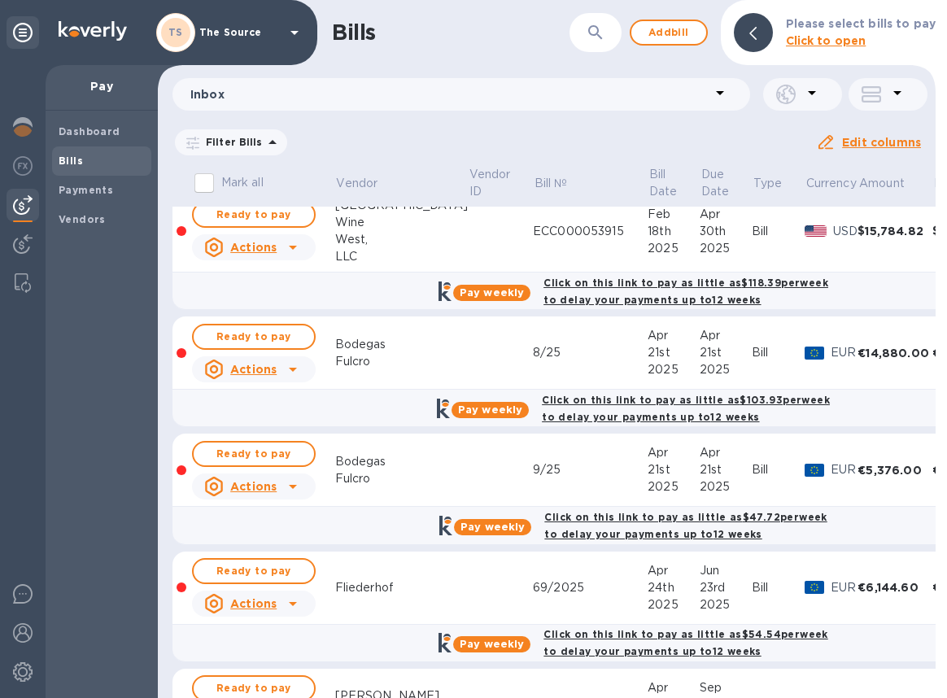
scroll to position [946, 0]
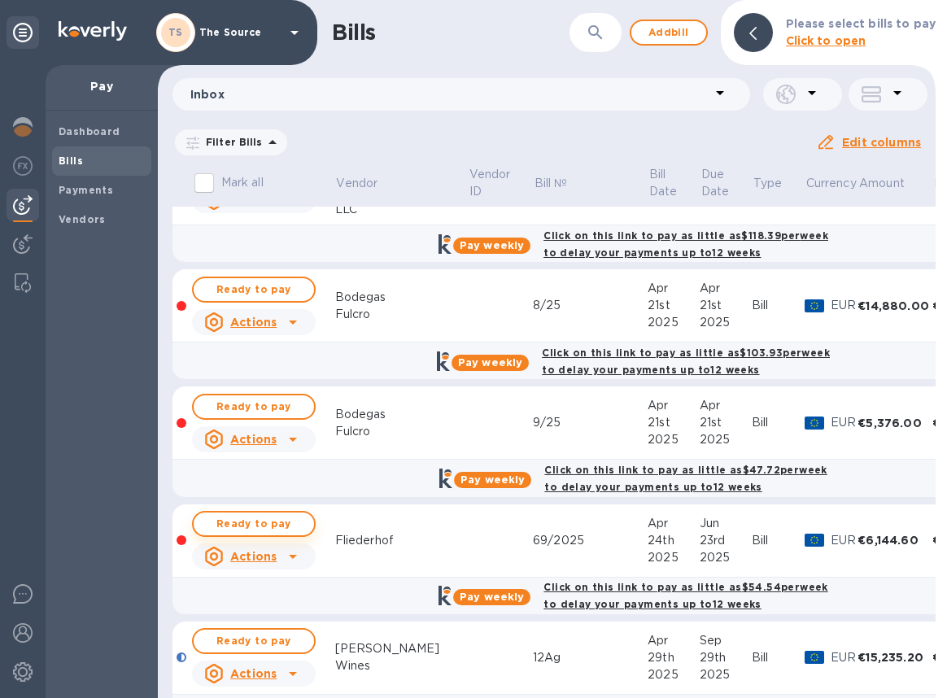
click at [249, 518] on span "Ready to pay" at bounding box center [254, 524] width 94 height 20
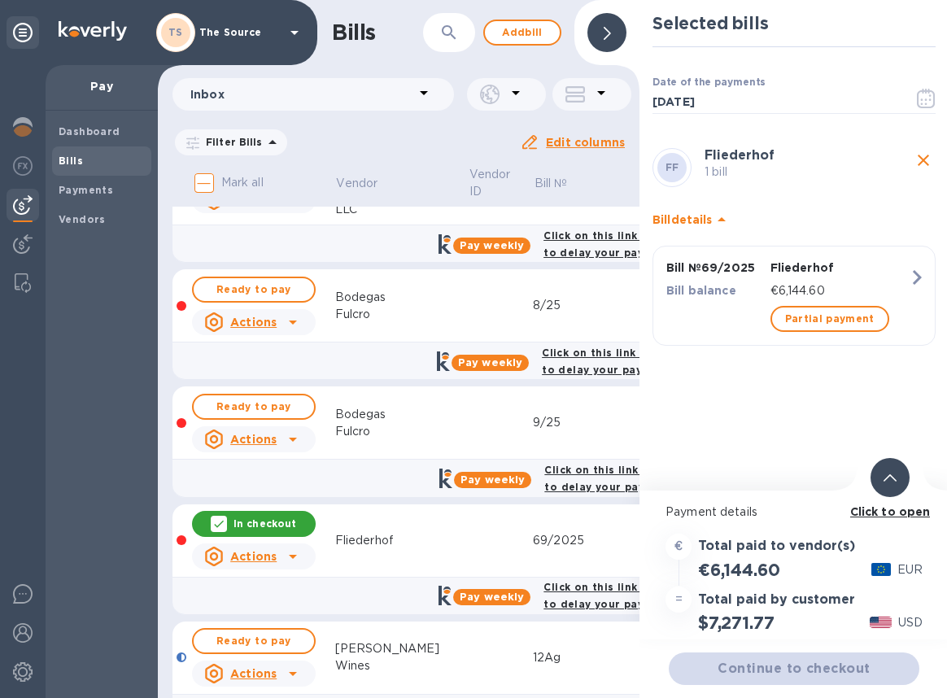
click at [892, 476] on icon at bounding box center [890, 477] width 13 height 7
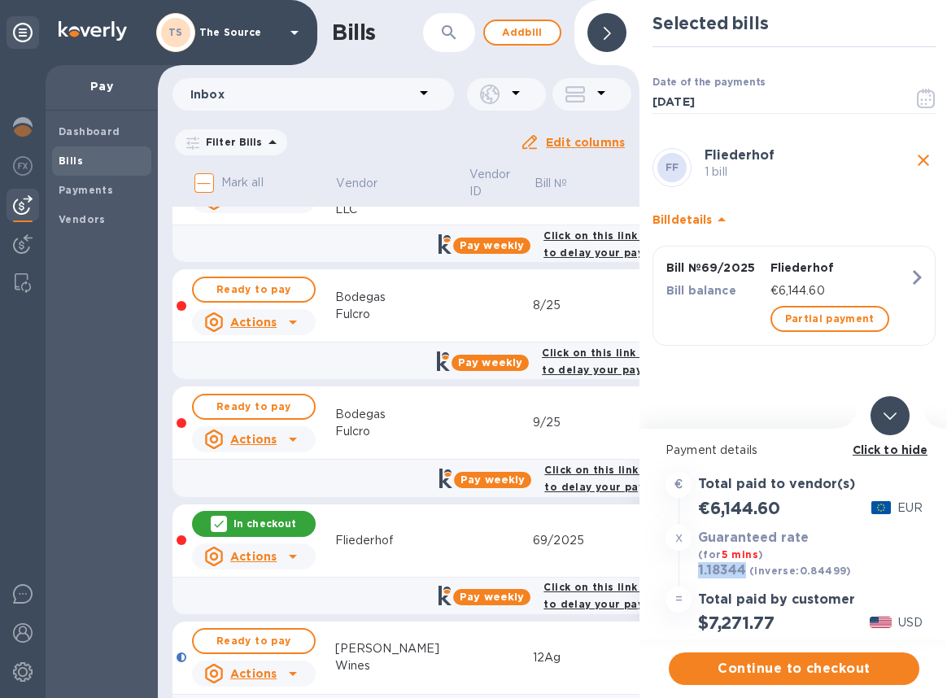
drag, startPoint x: 747, startPoint y: 571, endPoint x: 695, endPoint y: 572, distance: 52.1
click at [695, 572] on div "1.18344 (inverse: 0.84499 )" at bounding box center [775, 571] width 160 height 23
copy h3 "1.18344"
click at [736, 664] on span "Continue to checkout" at bounding box center [794, 669] width 225 height 20
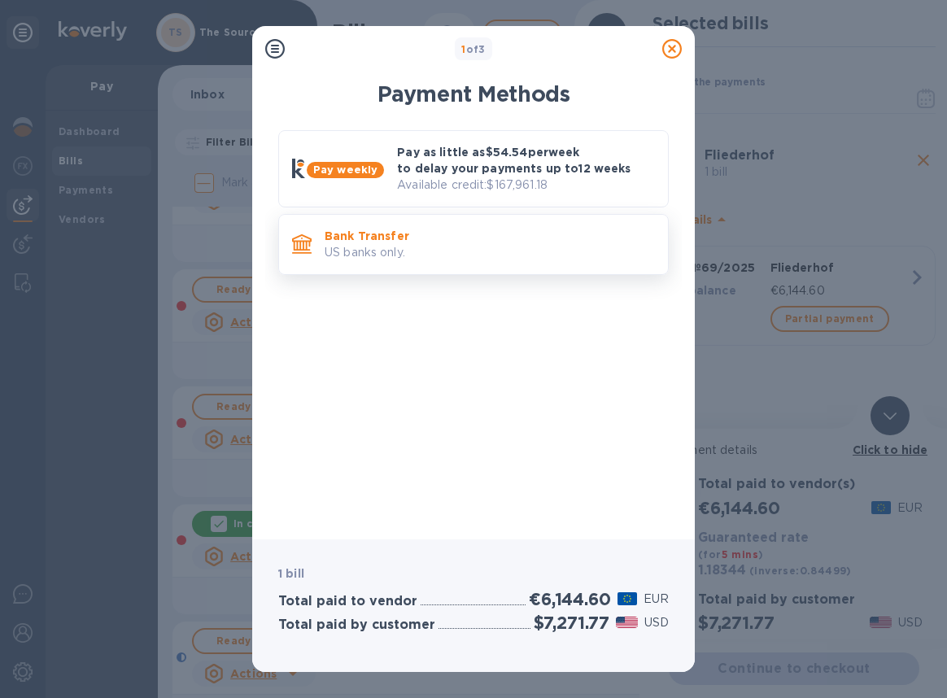
click at [477, 222] on div "Bank Transfer US banks only." at bounding box center [489, 244] width 343 height 46
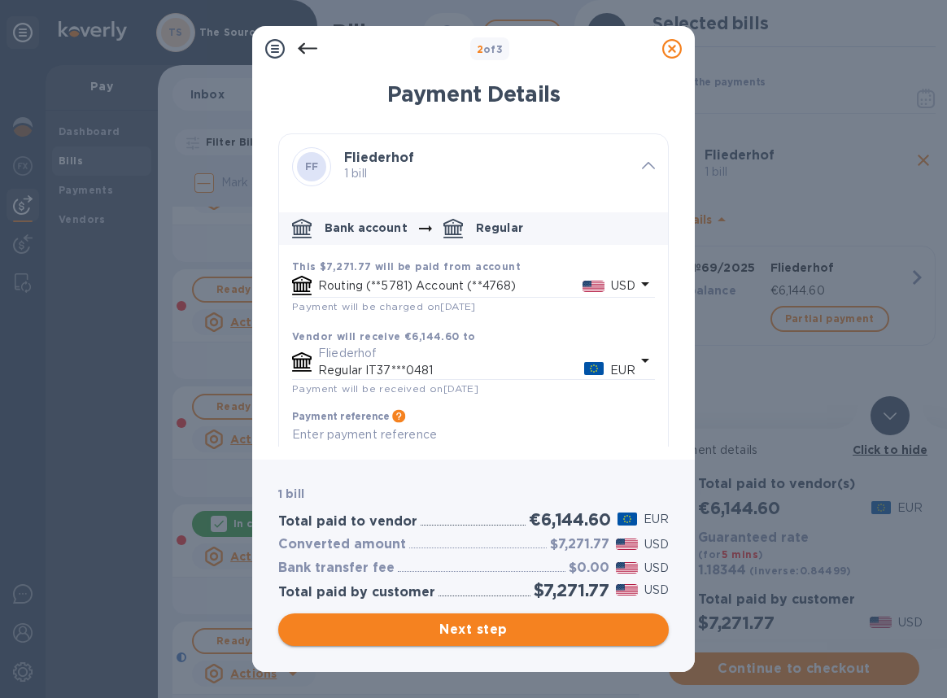
click at [509, 627] on span "Next step" at bounding box center [473, 630] width 365 height 20
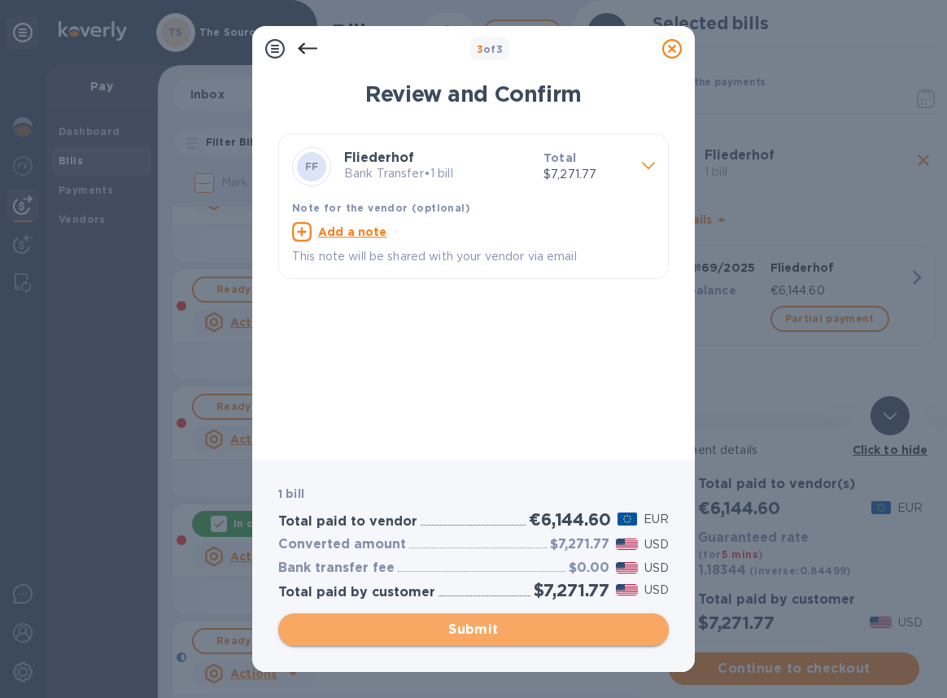
click at [509, 627] on span "Submit" at bounding box center [473, 630] width 365 height 20
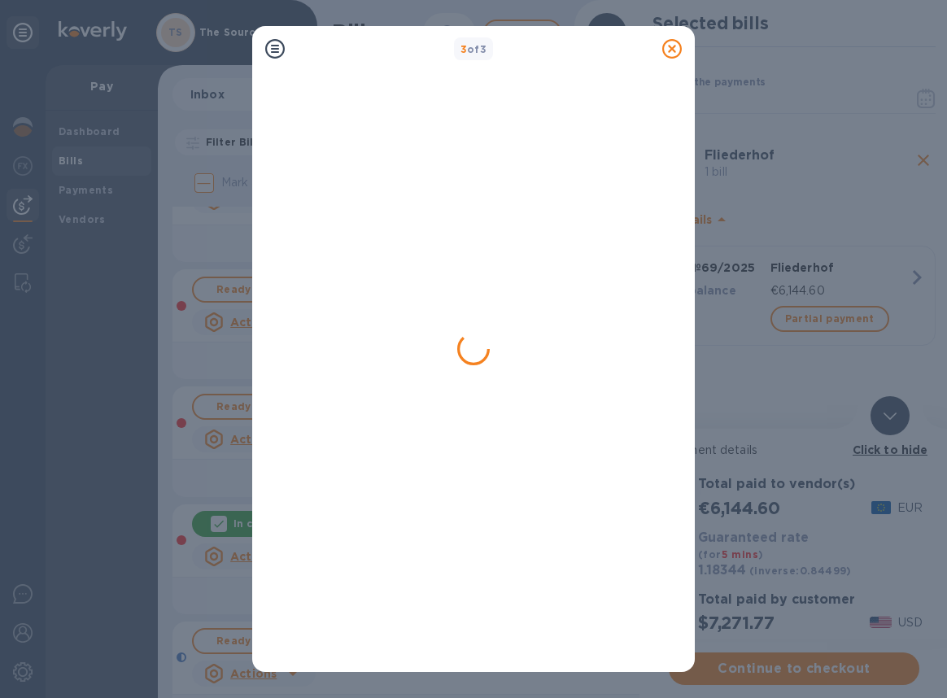
scroll to position [0, 0]
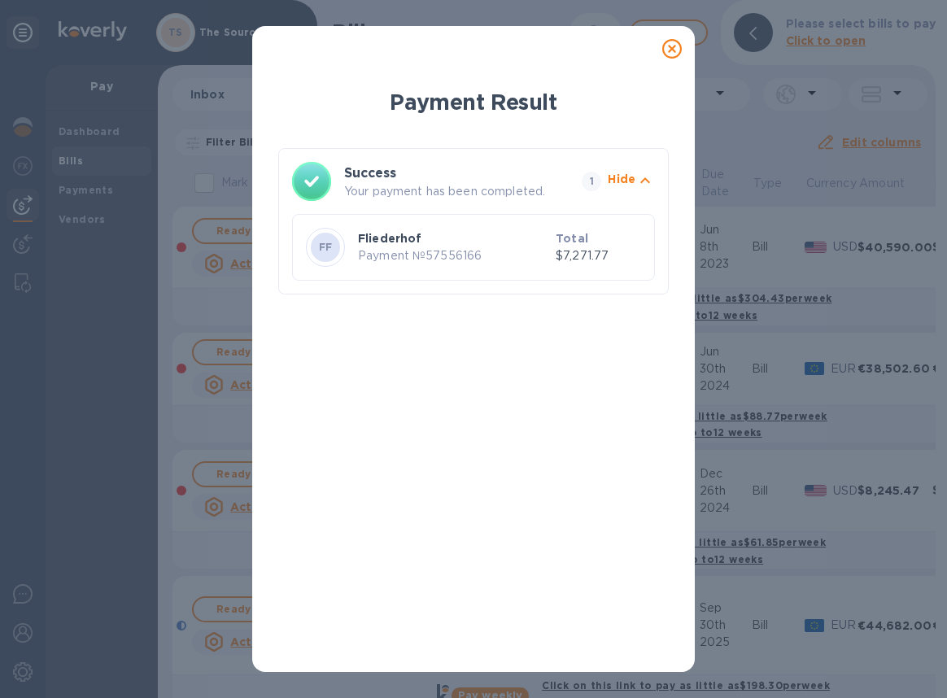
click at [675, 51] on icon at bounding box center [672, 49] width 20 height 20
